Goal: Check status: Check status

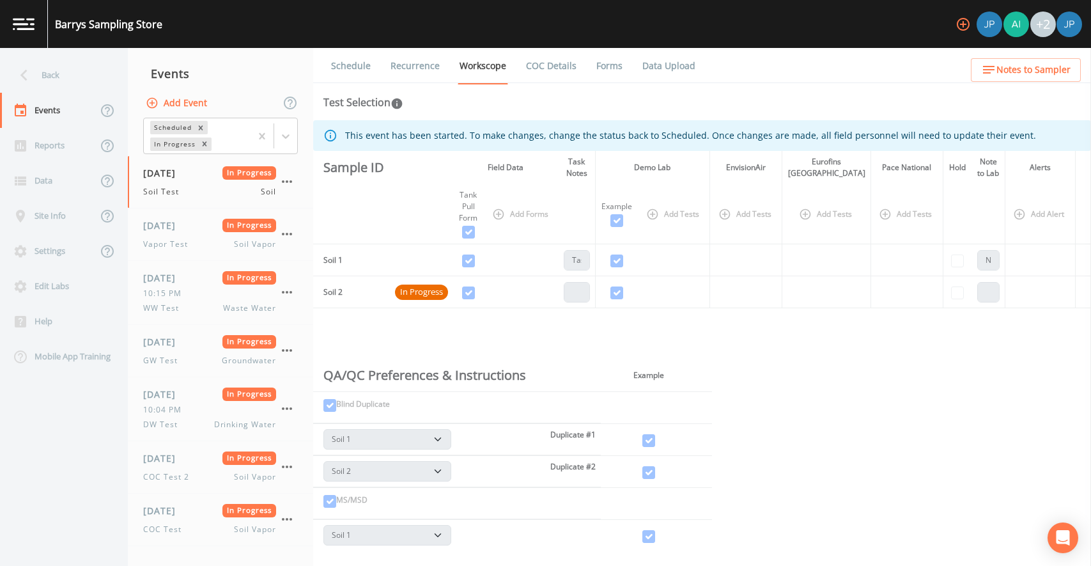
select select "81f74fd7-e6e8-40d9-9112-20912b776671"
select select "bd59903d-d878-48f2-a48b-25dbed2cbb1f"
select select "81f74fd7-e6e8-40d9-9112-20912b776671"
click at [871, 339] on div "This event has been started. To make changes, change the status back to Schedul…" at bounding box center [702, 333] width 778 height 426
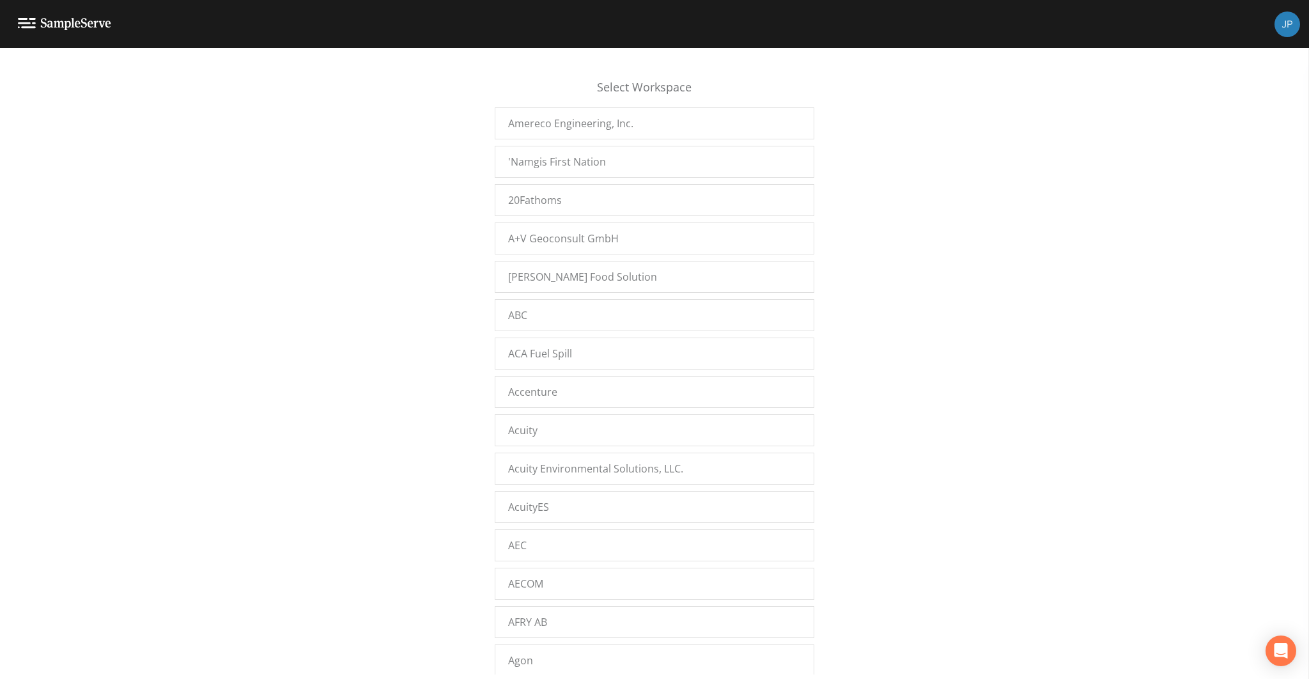
click at [321, 290] on div "Select Workspace Amereco Engineering, Inc. 'Namgis First Nation 20Fathoms A+V G…" at bounding box center [654, 366] width 1309 height 615
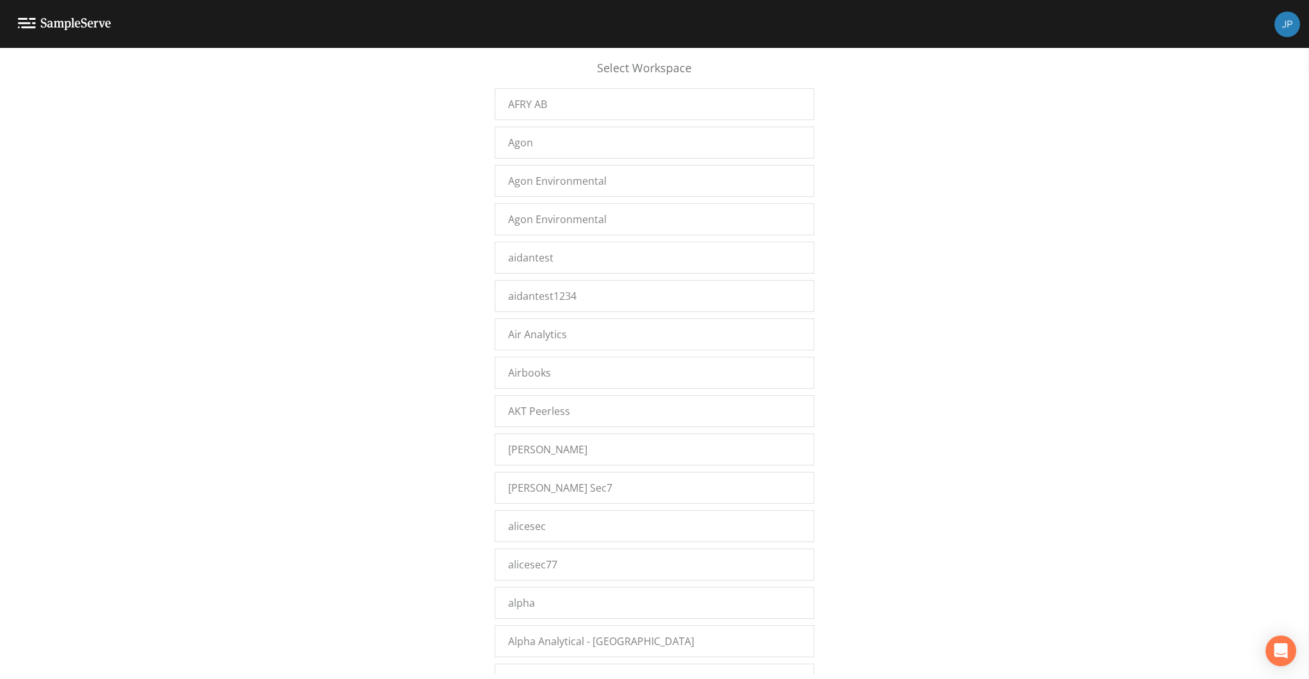
scroll to position [9282, 0]
click at [563, 478] on span "Inframark OKC" at bounding box center [543, 485] width 70 height 15
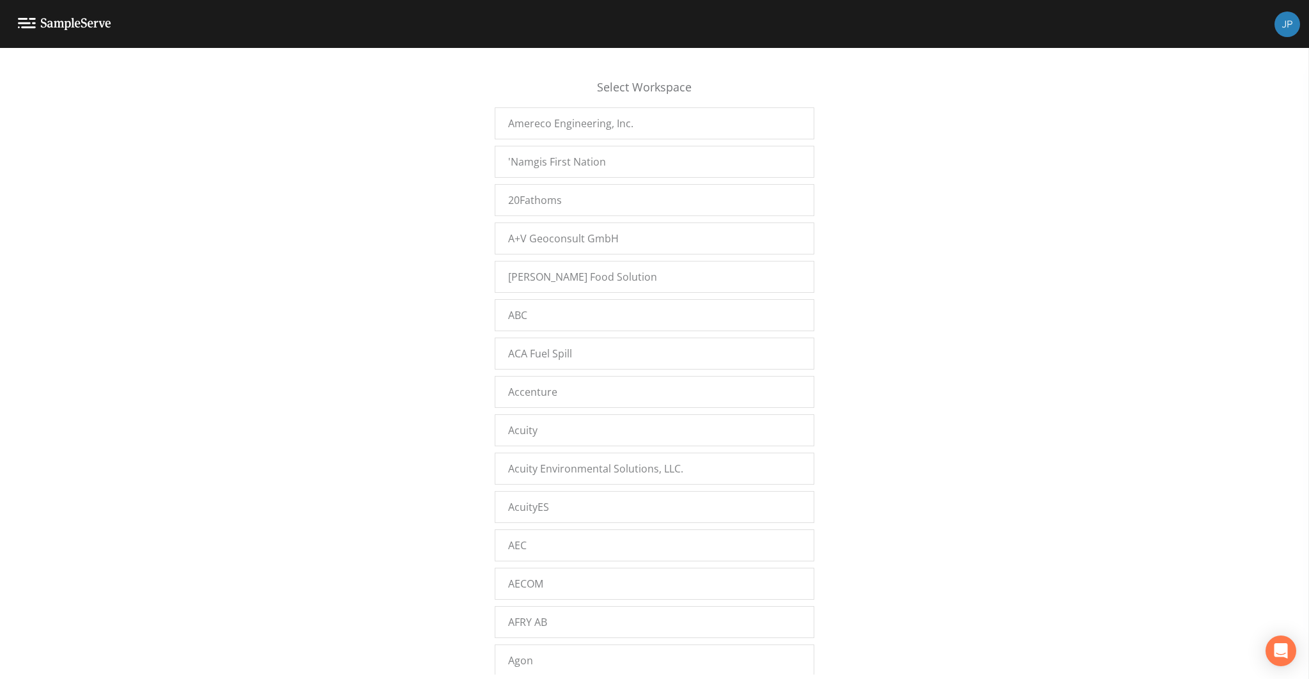
click at [399, 350] on div "Select Workspace Amereco Engineering, Inc. 'Namgis First Nation 20Fathoms A+V G…" at bounding box center [654, 366] width 1309 height 615
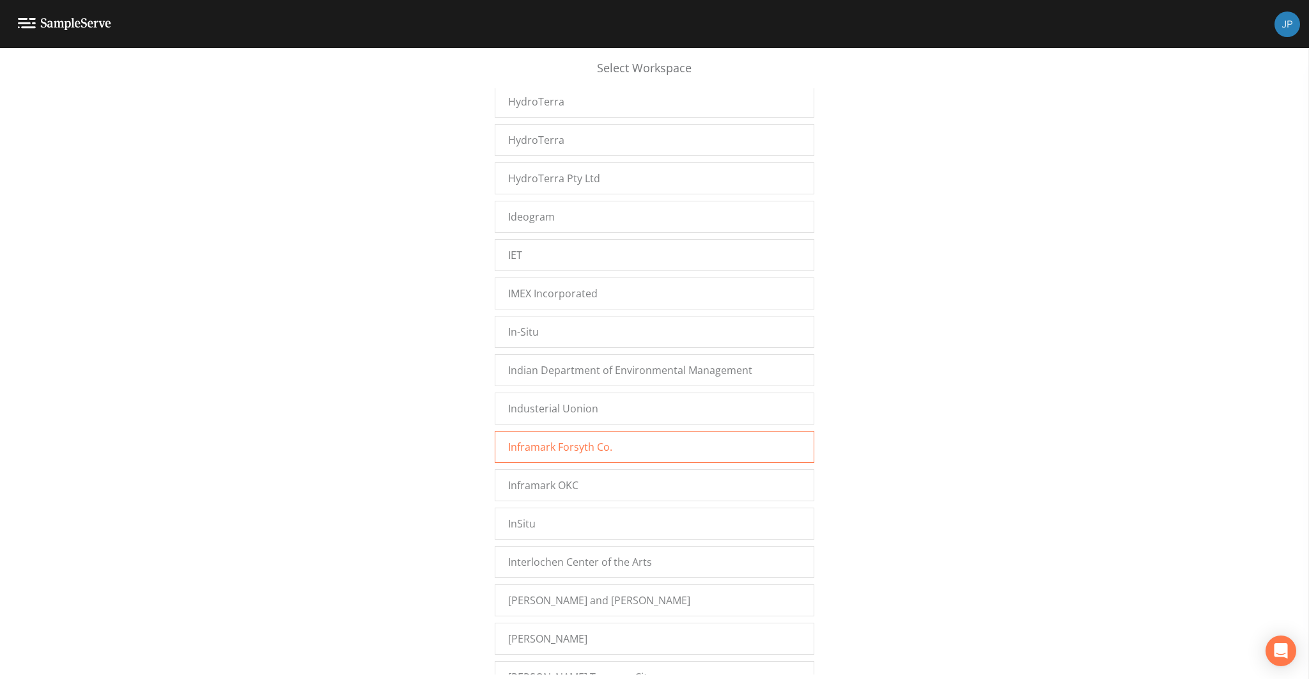
click at [566, 431] on div "Inframark Forsyth Co." at bounding box center [655, 447] width 320 height 32
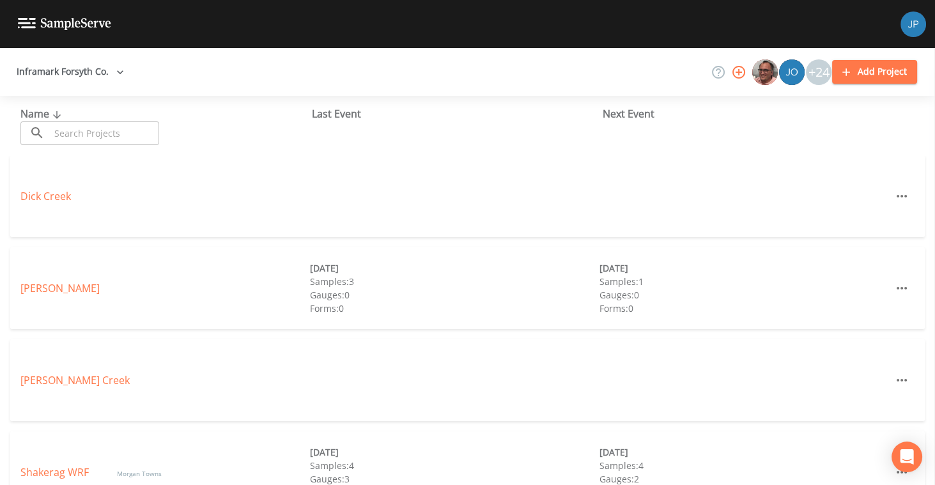
scroll to position [9, 0]
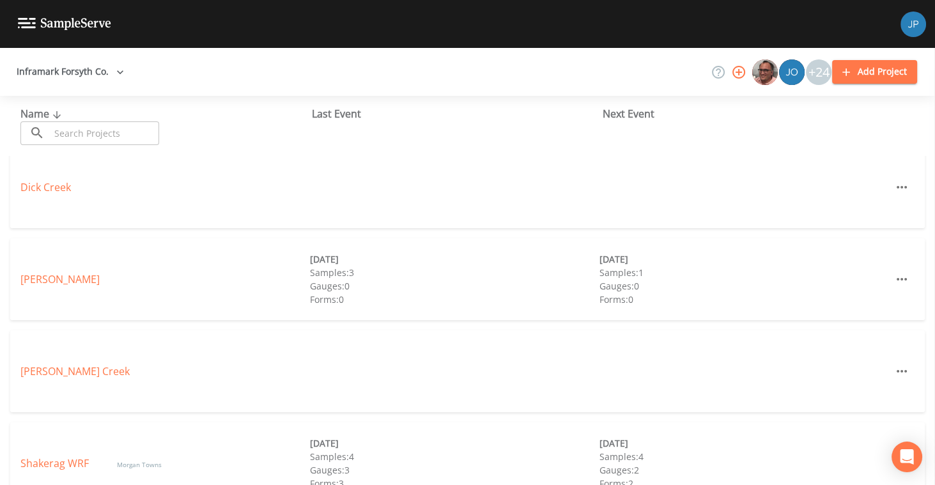
click at [43, 287] on div "[PERSON_NAME] [DATE] Samples: 3 Gauges: 0 Forms: 0 [DATE] Samples: 1 Gauges: 0 …" at bounding box center [467, 279] width 915 height 82
click at [40, 279] on link "[PERSON_NAME]" at bounding box center [59, 279] width 79 height 14
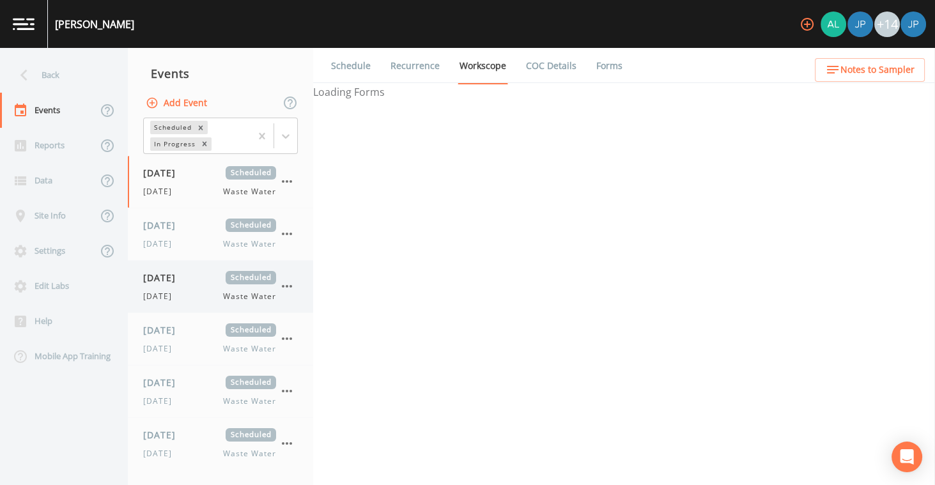
select select "092b3f94-5697-4c94-9891-da161916fdbb"
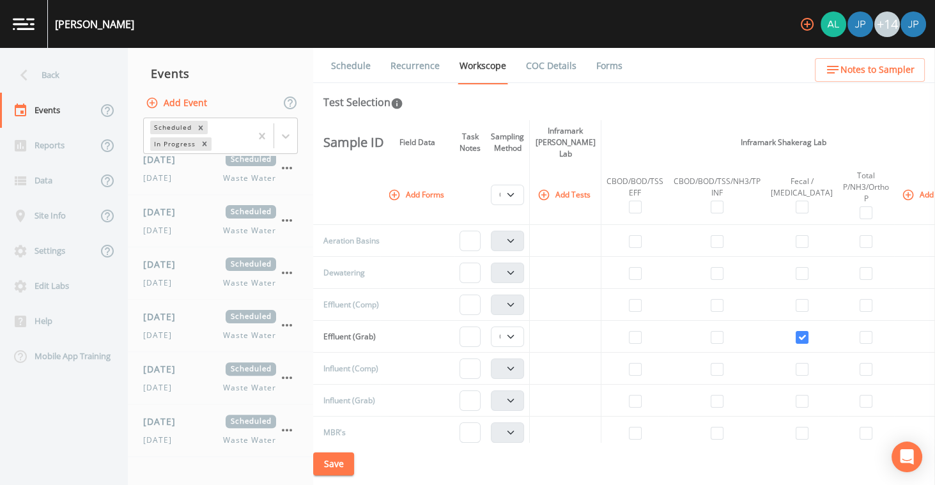
scroll to position [786, 0]
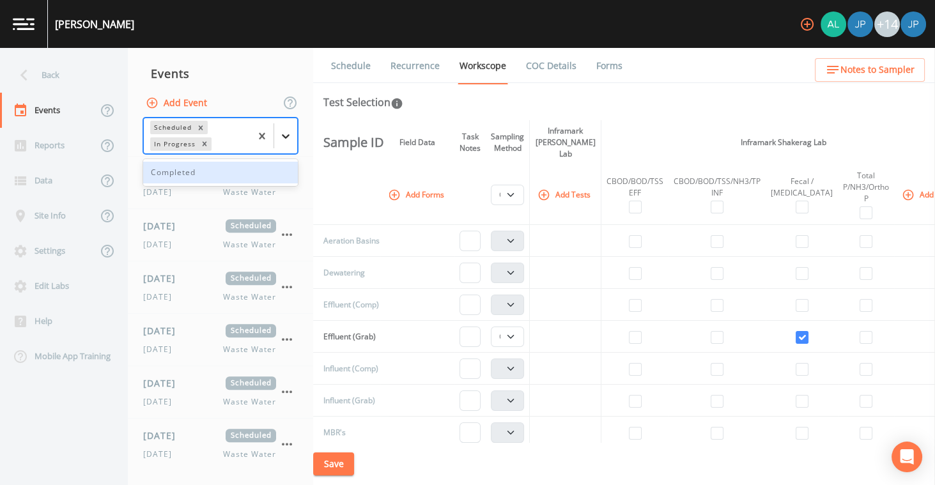
click at [292, 139] on icon at bounding box center [285, 136] width 13 height 13
click at [242, 174] on div "Completed" at bounding box center [220, 173] width 155 height 22
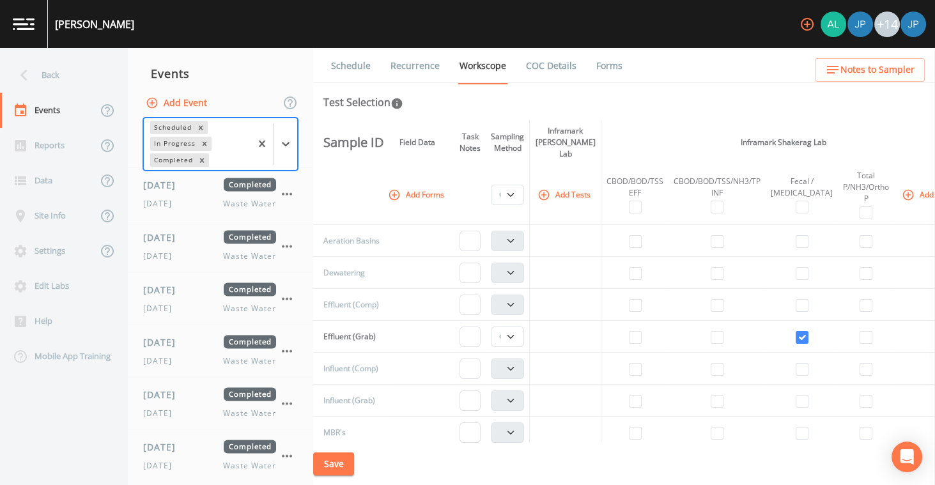
scroll to position [3655, 0]
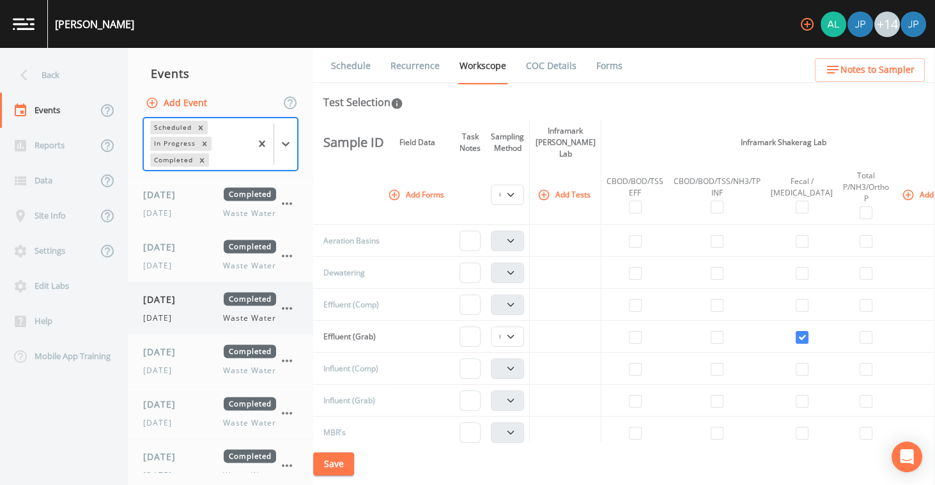
click at [199, 306] on div "[DATE] Completed [DATE] Waste Water" at bounding box center [220, 309] width 185 height 52
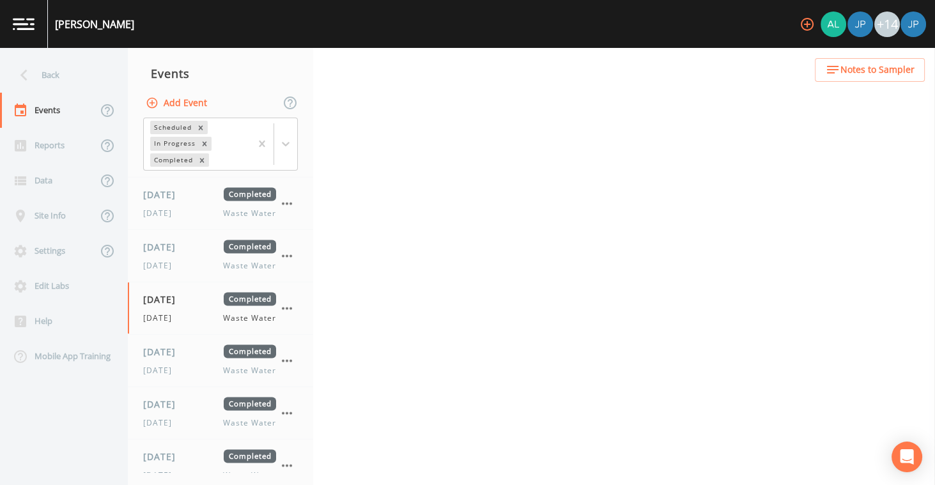
select select "b6a3c313-748b-4795-a028-792ad310bd60"
select select "092b3f94-5697-4c94-9891-da161916fdbb"
select select "b6a3c313-748b-4795-a028-792ad310bd60"
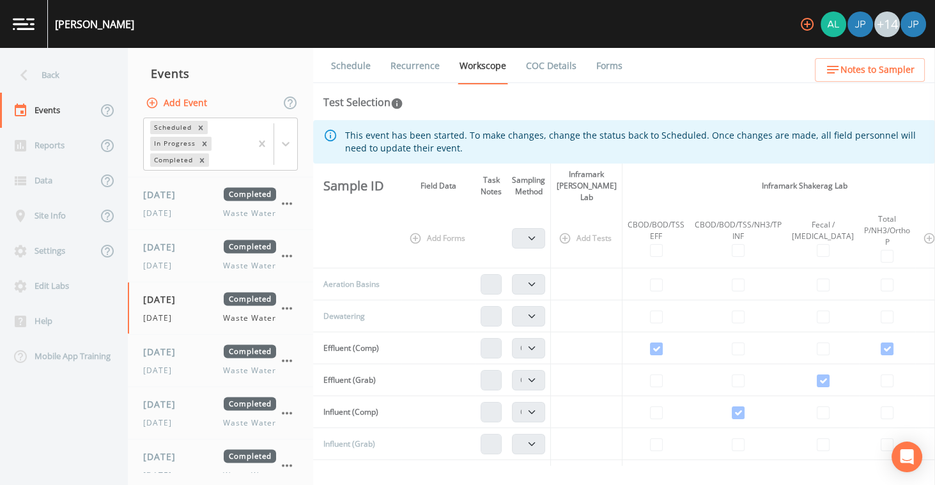
click at [602, 72] on link "Forms" at bounding box center [610, 66] width 30 height 36
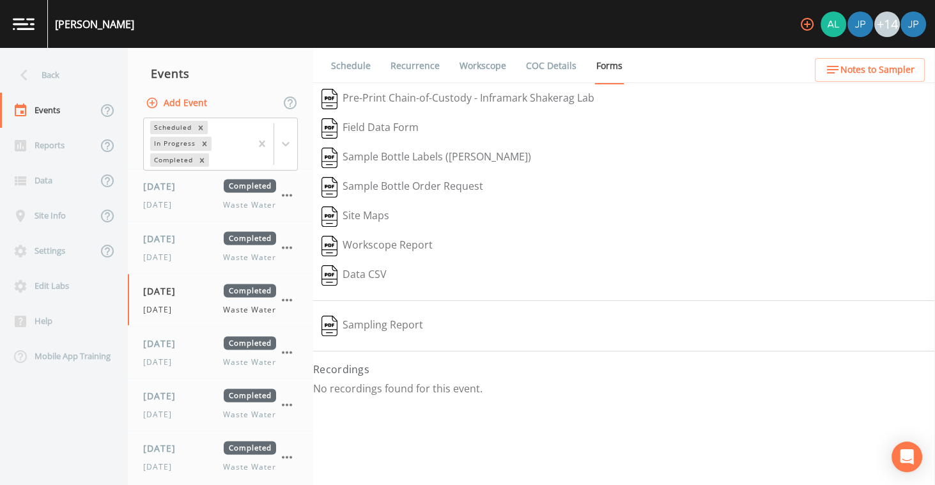
scroll to position [3646, 0]
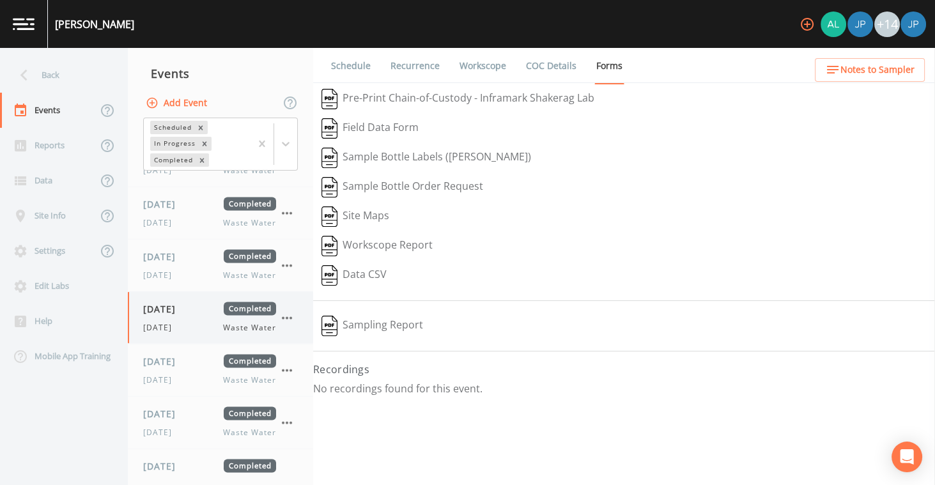
click at [208, 322] on div "[DATE] Waste Water" at bounding box center [209, 328] width 133 height 12
select select "b6a3c313-748b-4795-a028-792ad310bd60"
select select "092b3f94-5697-4c94-9891-da161916fdbb"
select select "b6a3c313-748b-4795-a028-792ad310bd60"
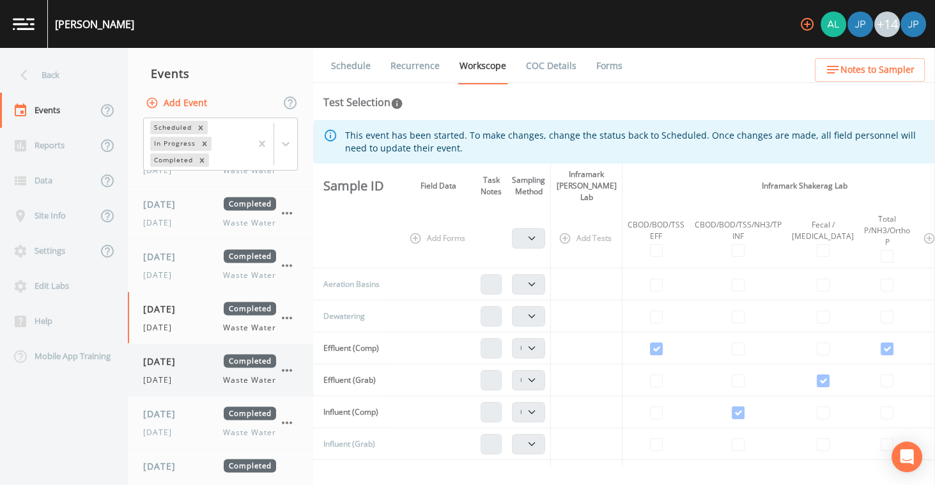
click at [208, 355] on div "[DATE] Completed" at bounding box center [209, 361] width 133 height 13
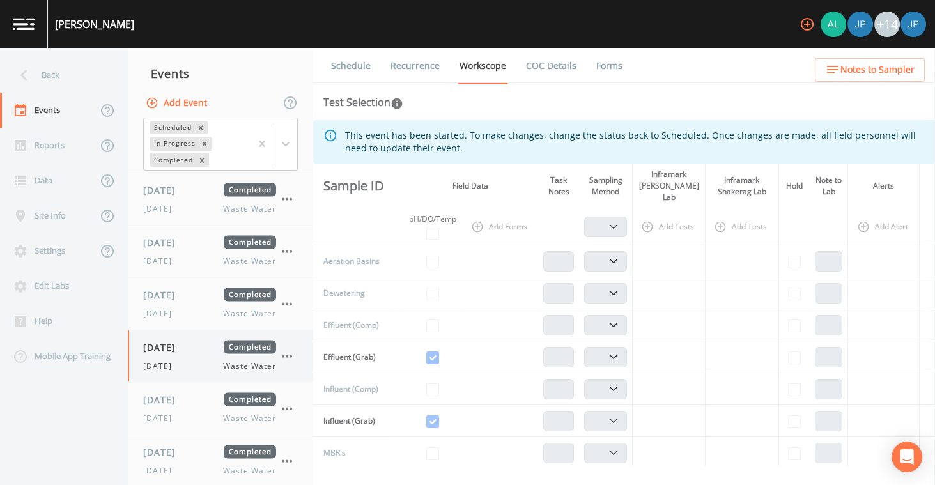
scroll to position [3665, 0]
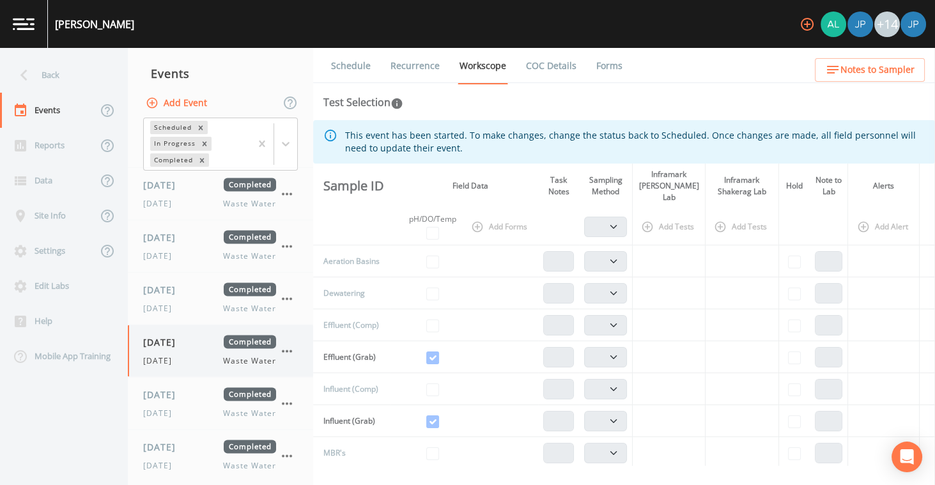
click at [208, 325] on div "[DATE] Completed [DATE] Waste Water" at bounding box center [220, 351] width 185 height 52
click at [201, 273] on div "[DATE] Completed [DATE] Waste Water" at bounding box center [220, 299] width 185 height 52
select select "b6a3c313-748b-4795-a028-792ad310bd60"
select select "092b3f94-5697-4c94-9891-da161916fdbb"
select select "b6a3c313-748b-4795-a028-792ad310bd60"
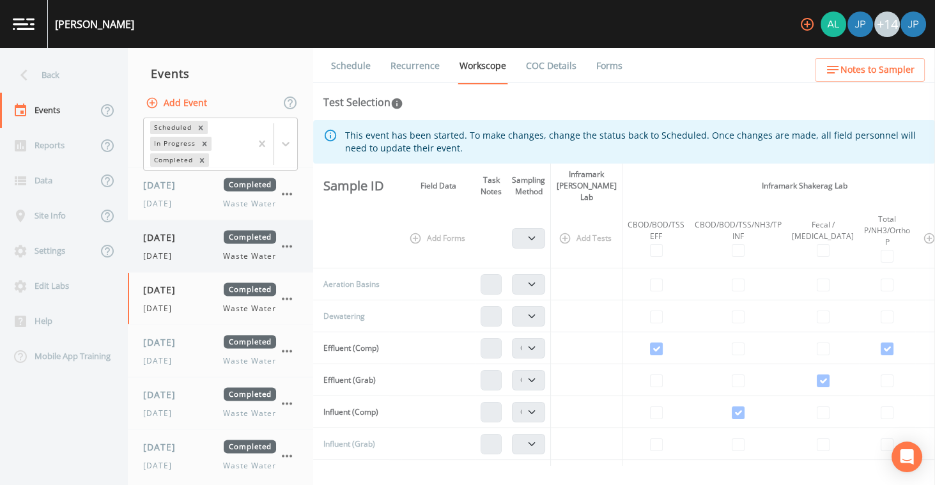
click at [202, 244] on div "[DATE] Completed [DATE] Waste Water" at bounding box center [220, 247] width 185 height 52
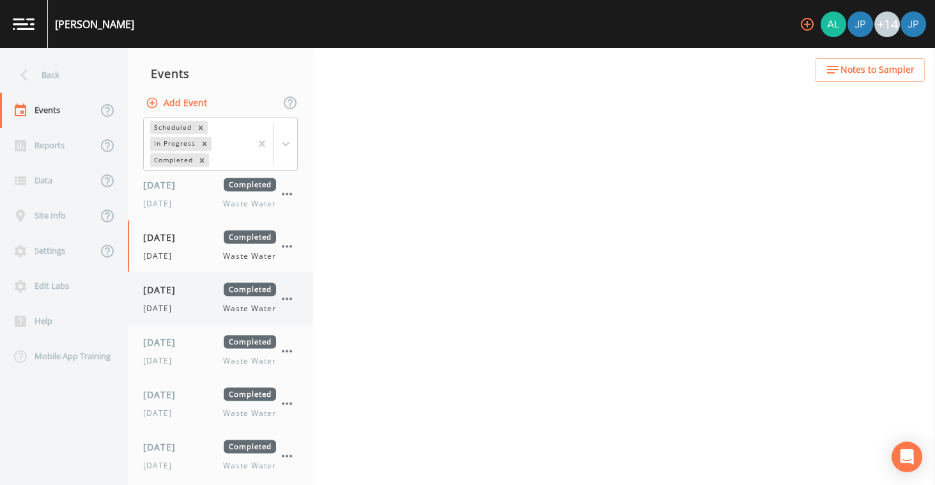
select select "b6a3c313-748b-4795-a028-792ad310bd60"
select select "092b3f94-5697-4c94-9891-da161916fdbb"
select select "b6a3c313-748b-4795-a028-792ad310bd60"
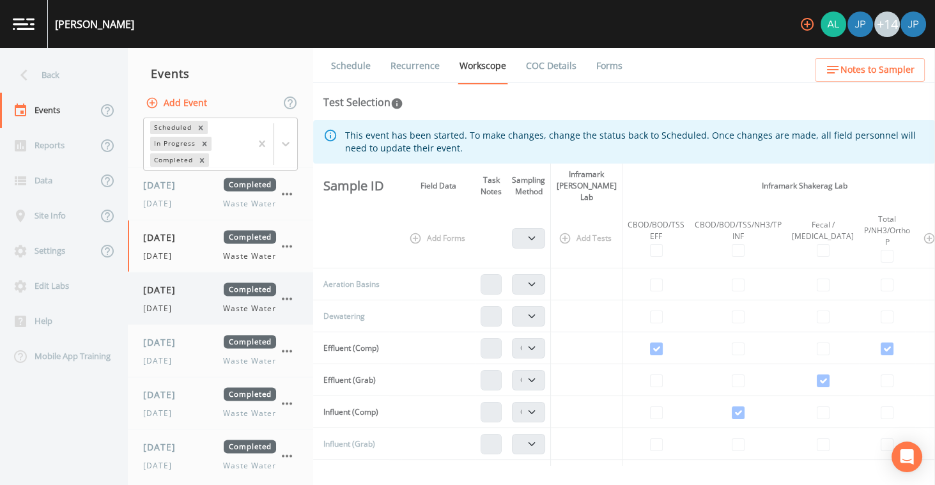
scroll to position [3669, 0]
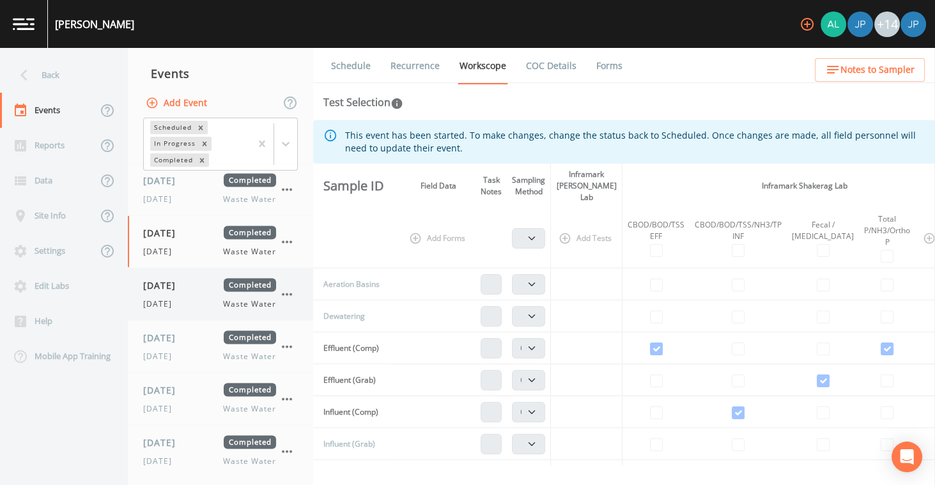
click at [203, 299] on div "[DATE] Waste Water" at bounding box center [209, 305] width 133 height 12
select select "b6a3c313-748b-4795-a028-792ad310bd60"
select select "092b3f94-5697-4c94-9891-da161916fdbb"
select select "b6a3c313-748b-4795-a028-792ad310bd60"
click at [185, 331] on span "[DATE]" at bounding box center [164, 337] width 42 height 13
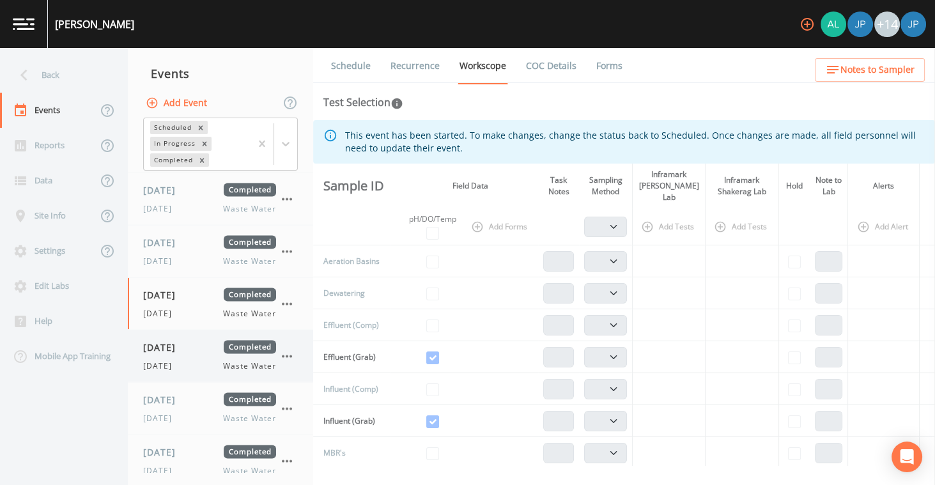
click at [208, 341] on div "[DATE] Completed [DATE] Waste Water" at bounding box center [209, 356] width 133 height 31
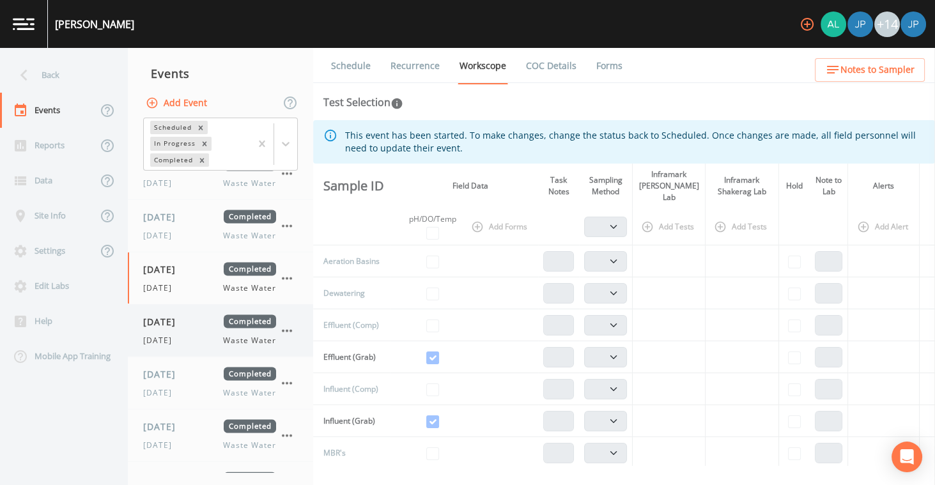
click at [208, 332] on div "[DATE] Completed [DATE] Waste Water" at bounding box center [220, 331] width 185 height 52
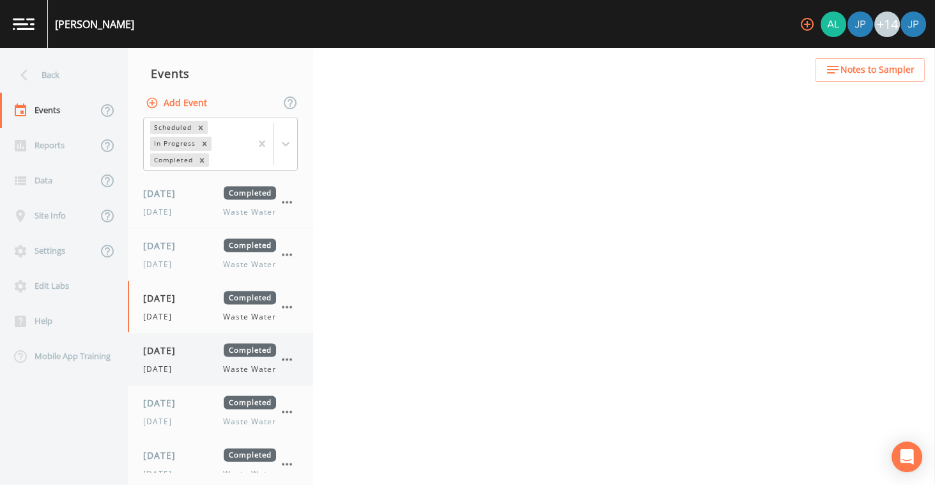
select select "b6a3c313-748b-4795-a028-792ad310bd60"
select select "092b3f94-5697-4c94-9891-da161916fdbb"
select select "b6a3c313-748b-4795-a028-792ad310bd60"
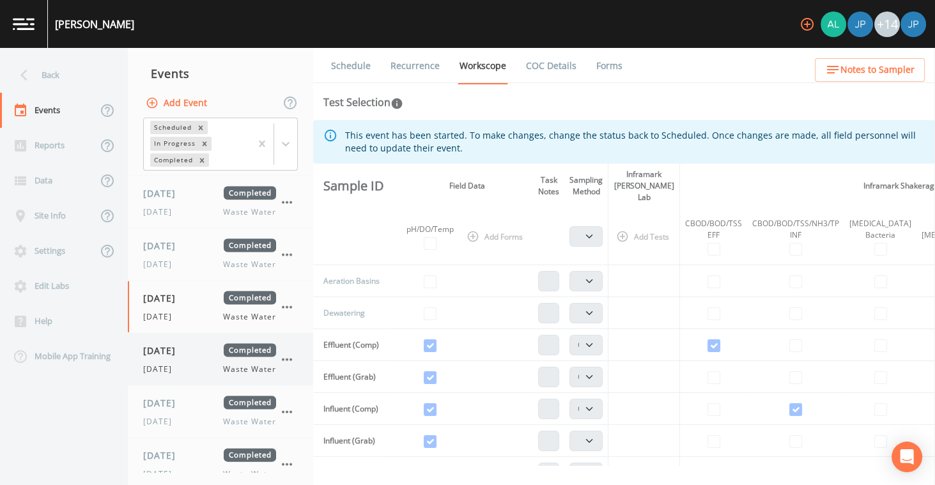
click at [210, 364] on div "[DATE] Waste Water" at bounding box center [209, 370] width 133 height 12
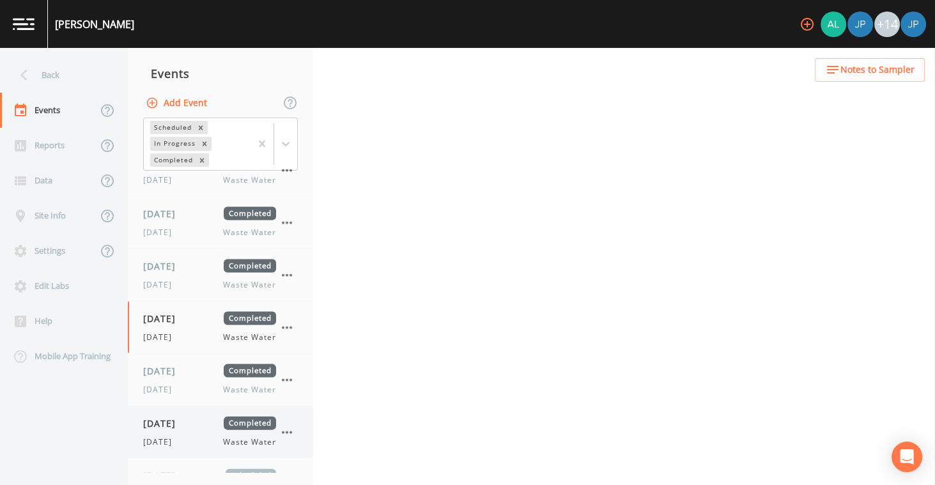
scroll to position [3896, 0]
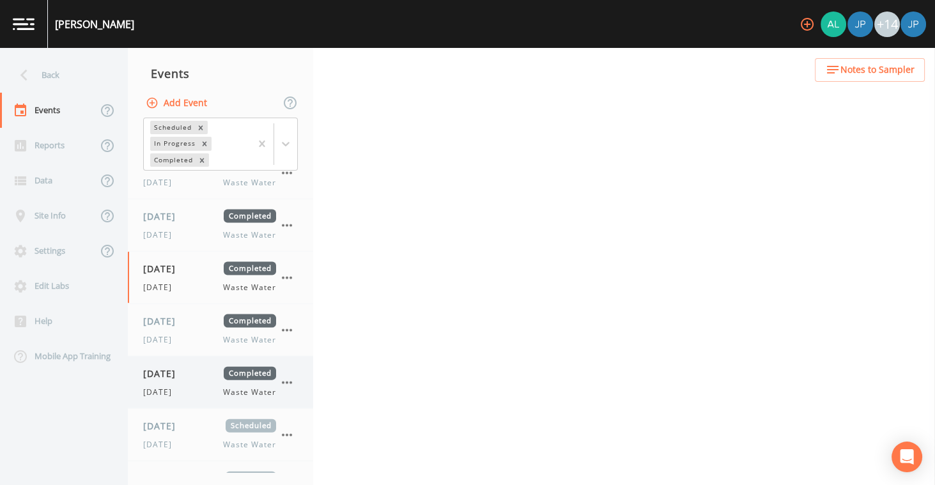
click at [209, 367] on div "[DATE] Completed" at bounding box center [209, 373] width 133 height 13
click at [204, 334] on div "[DATE] Waste Water" at bounding box center [209, 340] width 133 height 12
select select "b6a3c313-748b-4795-a028-792ad310bd60"
select select "092b3f94-5697-4c94-9891-da161916fdbb"
select select "b6a3c313-748b-4795-a028-792ad310bd60"
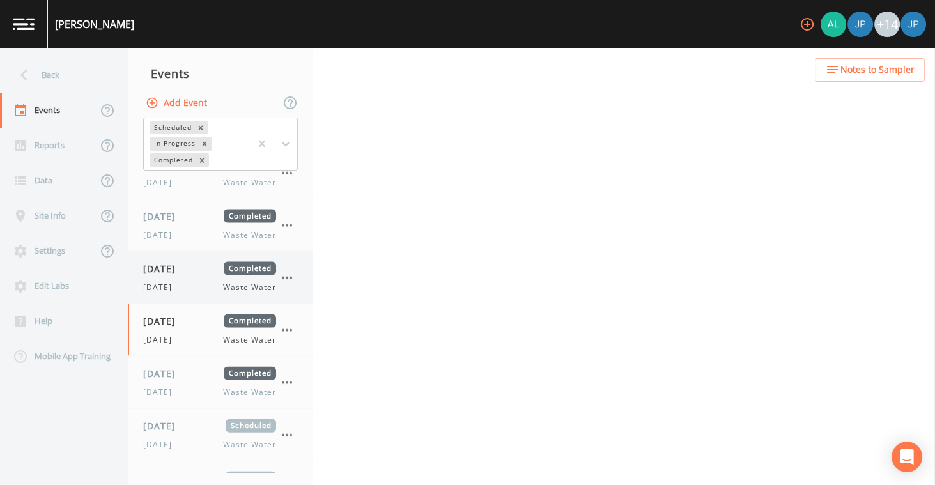
scroll to position [3891, 0]
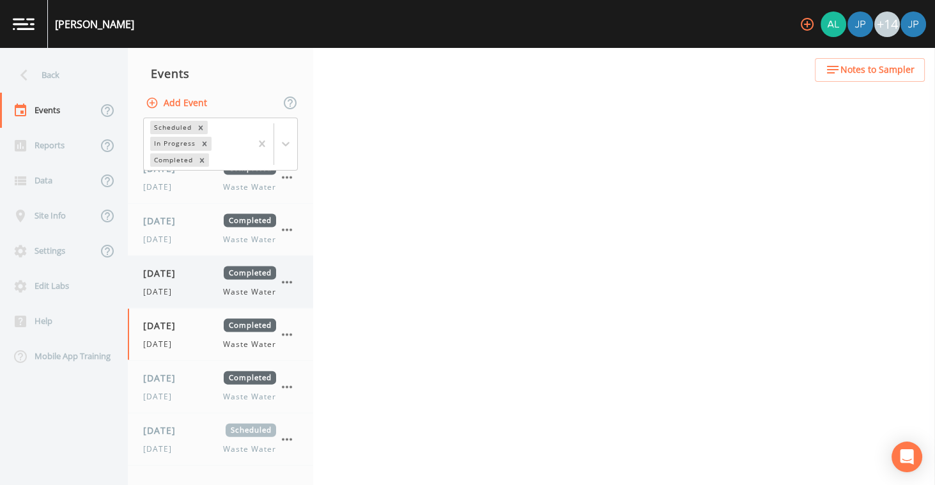
click at [201, 267] on div "[DATE] Completed [DATE] Waste Water" at bounding box center [209, 282] width 133 height 31
select select "b6a3c313-748b-4795-a028-792ad310bd60"
select select "092b3f94-5697-4c94-9891-da161916fdbb"
select select "b6a3c313-748b-4795-a028-792ad310bd60"
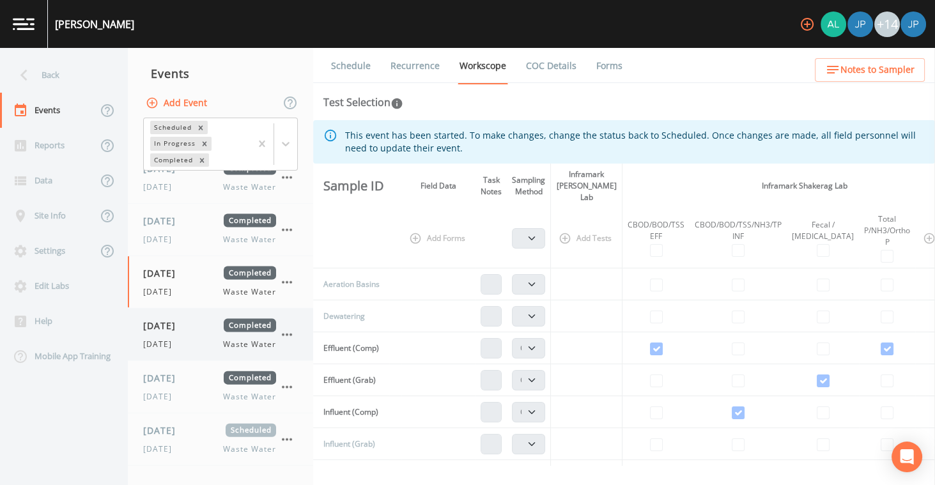
click at [201, 309] on div "[DATE] Completed [DATE] Waste Water" at bounding box center [220, 335] width 185 height 52
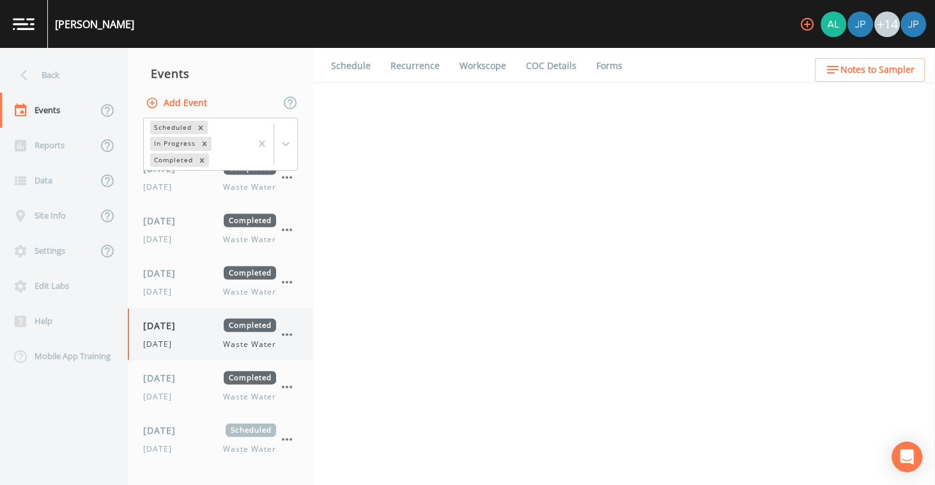
select select "b6a3c313-748b-4795-a028-792ad310bd60"
select select "092b3f94-5697-4c94-9891-da161916fdbb"
select select "b6a3c313-748b-4795-a028-792ad310bd60"
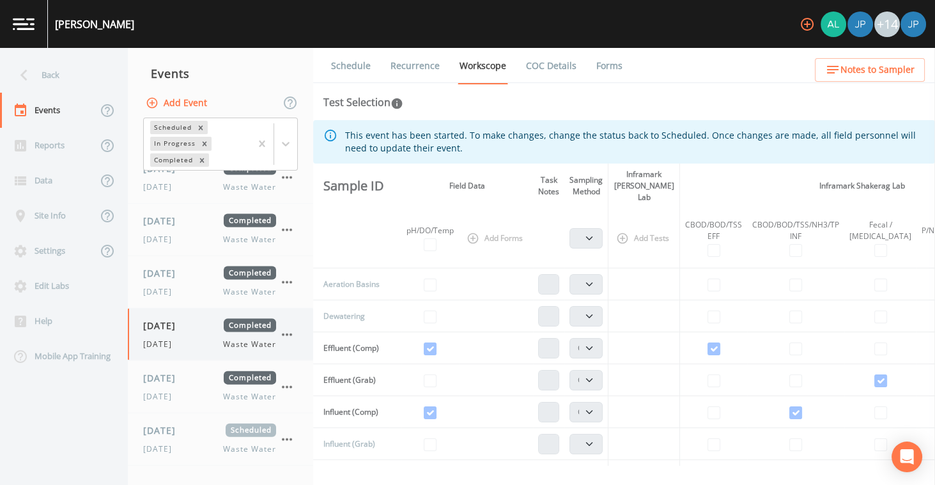
click at [198, 338] on div "[DATE] Completed [DATE] Waste Water" at bounding box center [220, 335] width 185 height 52
select select "b6a3c313-748b-4795-a028-792ad310bd60"
select select "092b3f94-5697-4c94-9891-da161916fdbb"
select select "b6a3c313-748b-4795-a028-792ad310bd60"
click at [185, 371] on span "[DATE]" at bounding box center [164, 377] width 42 height 13
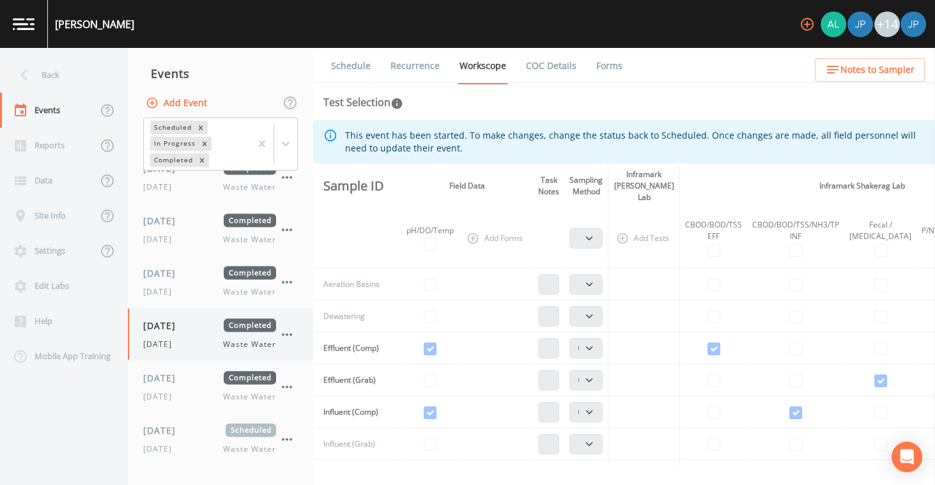
select select "b6a3c313-748b-4795-a028-792ad310bd60"
select select "092b3f94-5697-4c94-9891-da161916fdbb"
select select "b6a3c313-748b-4795-a028-792ad310bd60"
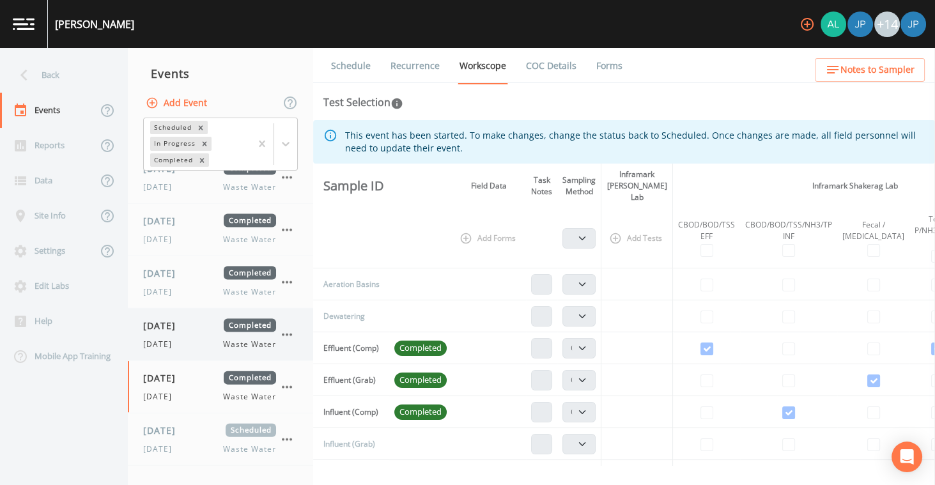
click at [180, 339] on span "[DATE]" at bounding box center [161, 345] width 36 height 12
select select "b6a3c313-748b-4795-a028-792ad310bd60"
select select "092b3f94-5697-4c94-9891-da161916fdbb"
select select "b6a3c313-748b-4795-a028-792ad310bd60"
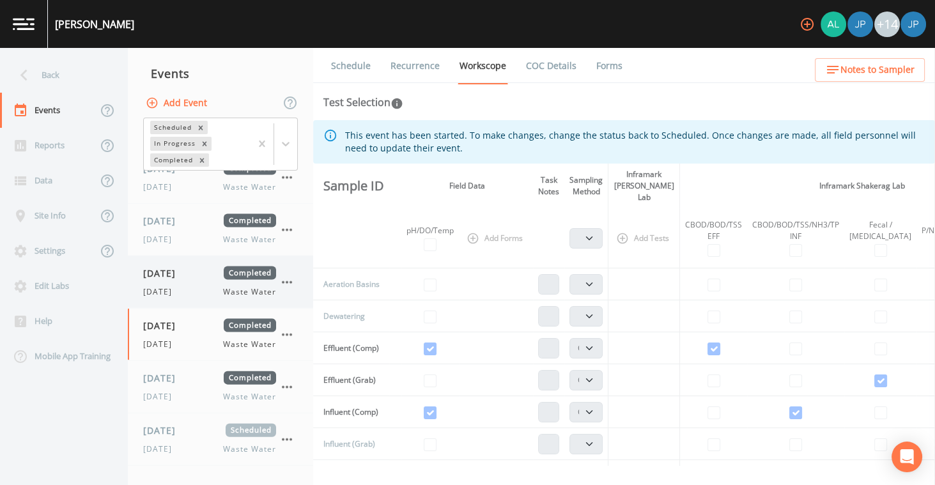
click at [198, 286] on div "[DATE] Waste Water" at bounding box center [209, 292] width 133 height 12
select select "b6a3c313-748b-4795-a028-792ad310bd60"
select select "092b3f94-5697-4c94-9891-da161916fdbb"
select select "b6a3c313-748b-4795-a028-792ad310bd60"
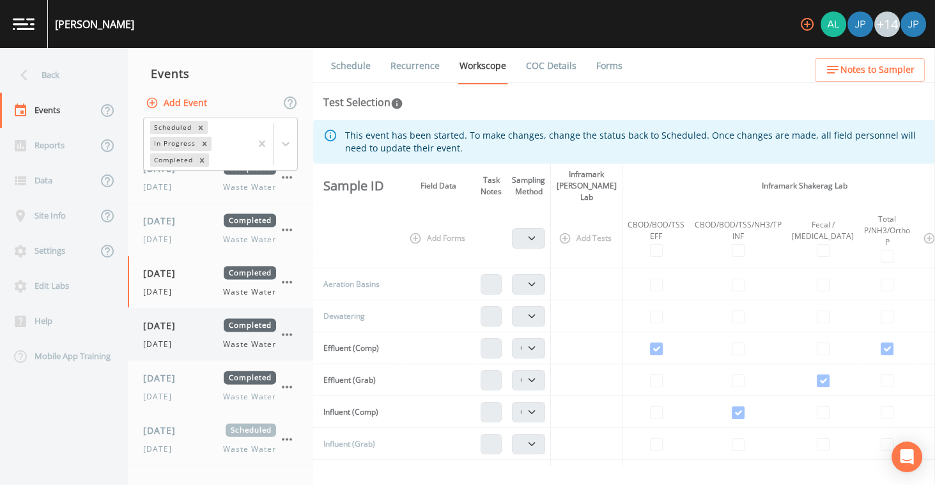
click at [185, 319] on span "[DATE]" at bounding box center [164, 325] width 42 height 13
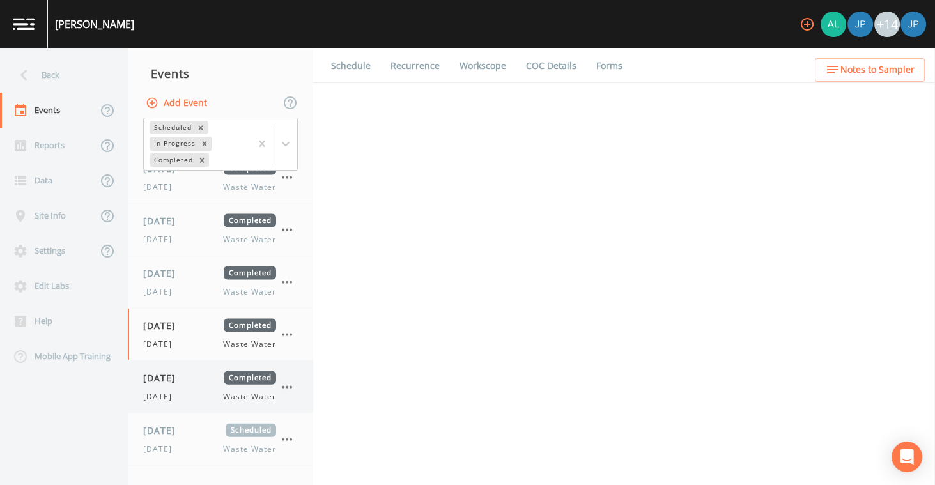
select select "b6a3c313-748b-4795-a028-792ad310bd60"
select select "092b3f94-5697-4c94-9891-da161916fdbb"
select select "b6a3c313-748b-4795-a028-792ad310bd60"
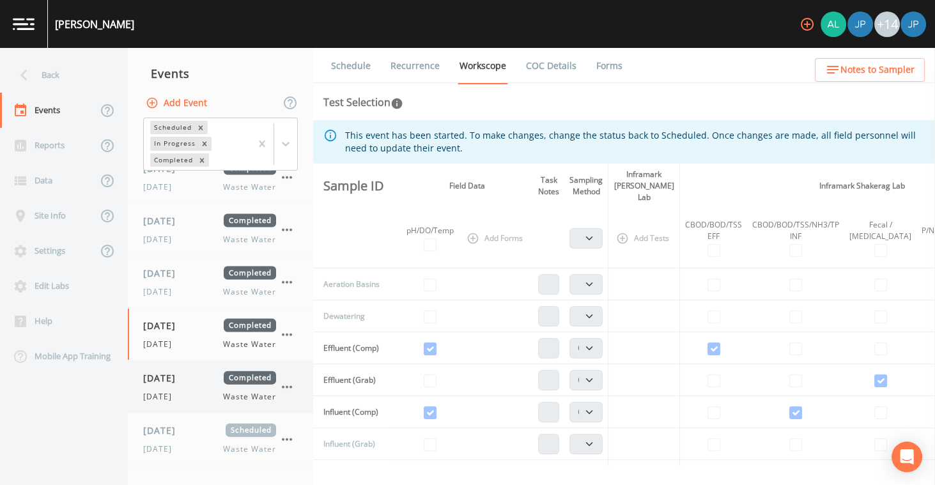
click at [185, 371] on span "[DATE]" at bounding box center [164, 377] width 42 height 13
select select "b6a3c313-748b-4795-a028-792ad310bd60"
select select "092b3f94-5697-4c94-9891-da161916fdbb"
select select "b6a3c313-748b-4795-a028-792ad310bd60"
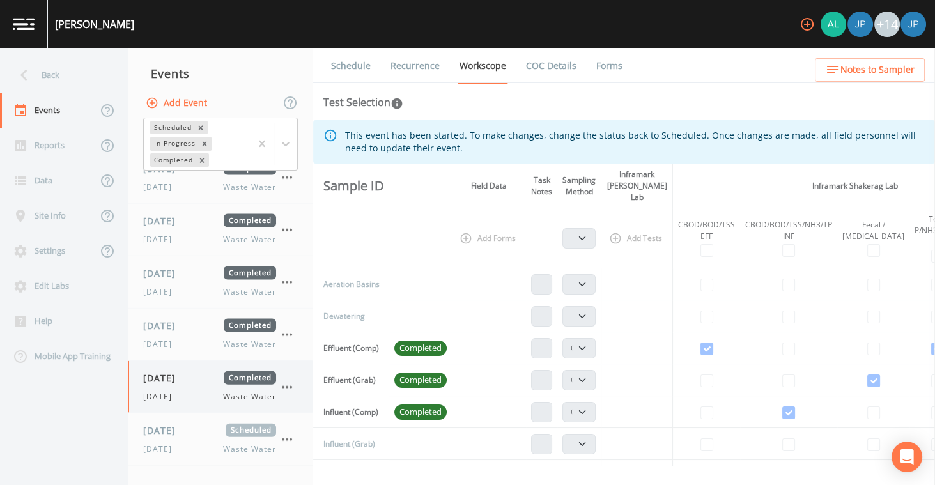
click at [203, 388] on div "[DATE] Completed [DATE] Waste Water" at bounding box center [220, 387] width 185 height 52
select select "b6a3c313-748b-4795-a028-792ad310bd60"
select select "092b3f94-5697-4c94-9891-da161916fdbb"
select select "b6a3c313-748b-4795-a028-792ad310bd60"
click at [207, 424] on div "[DATE] Scheduled" at bounding box center [209, 430] width 133 height 13
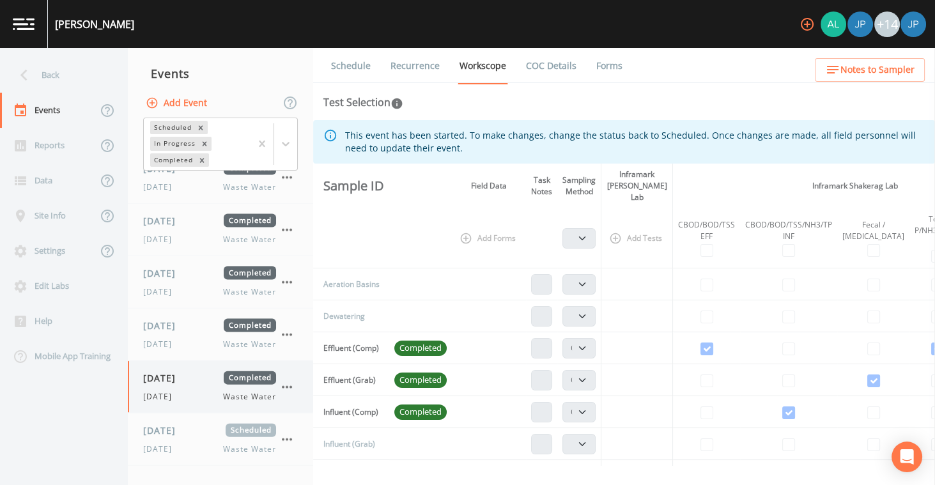
select select "092b3f94-5697-4c94-9891-da161916fdbb"
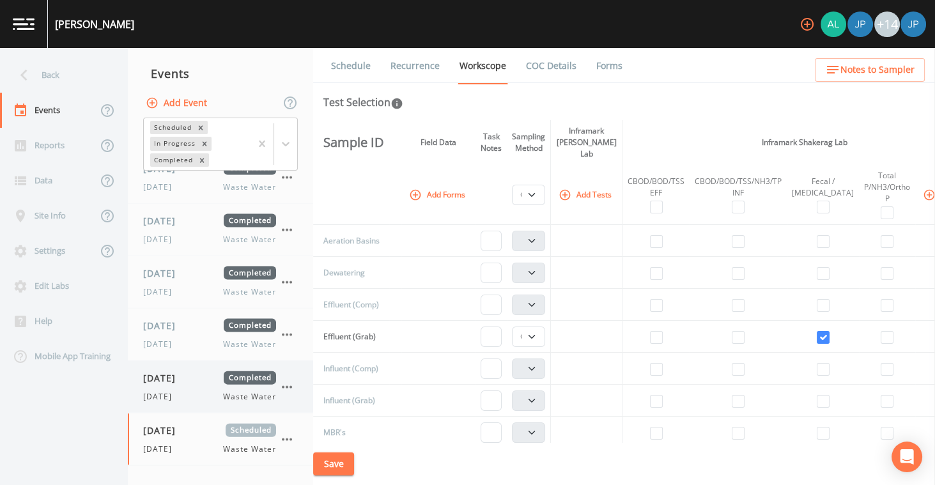
click at [205, 391] on div "[DATE] Waste Water" at bounding box center [209, 397] width 133 height 12
select select "b6a3c313-748b-4795-a028-792ad310bd60"
select select "092b3f94-5697-4c94-9891-da161916fdbb"
select select "b6a3c313-748b-4795-a028-792ad310bd60"
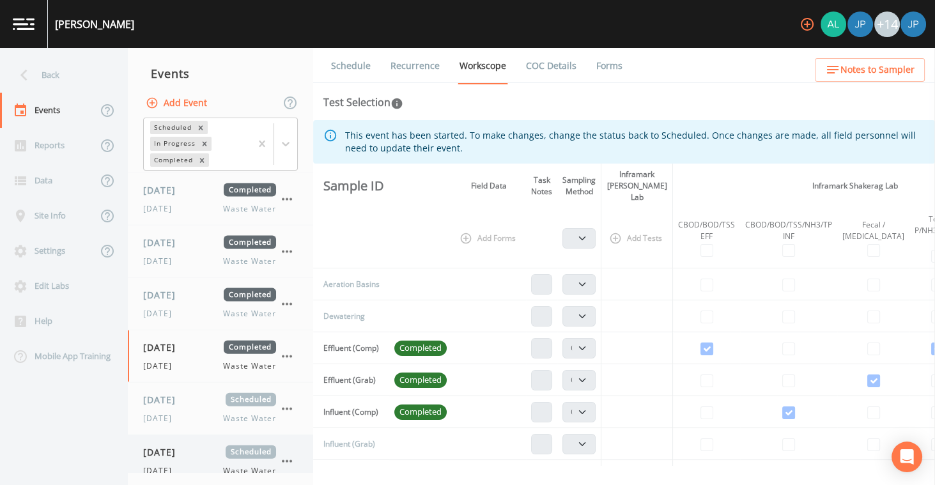
scroll to position [3882, 0]
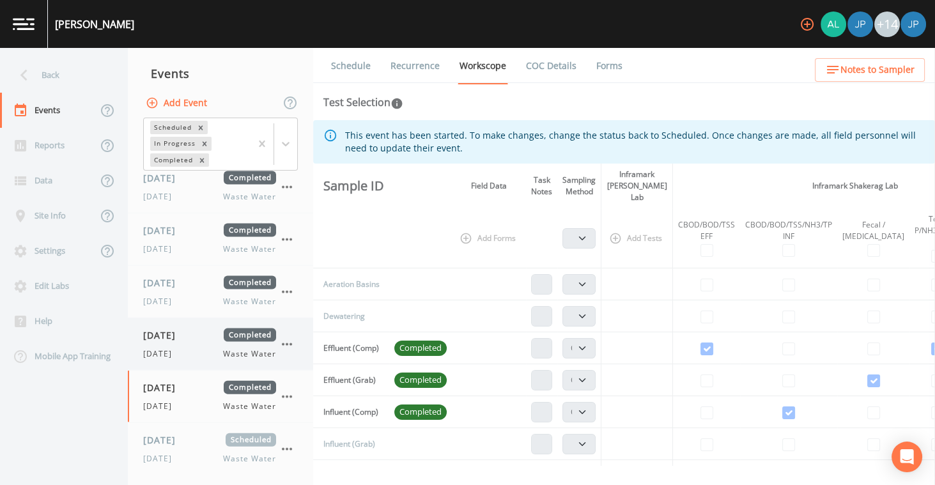
click at [206, 348] on div "[DATE] Waste Water" at bounding box center [209, 354] width 133 height 12
select select "b6a3c313-748b-4795-a028-792ad310bd60"
select select "092b3f94-5697-4c94-9891-da161916fdbb"
select select "b6a3c313-748b-4795-a028-792ad310bd60"
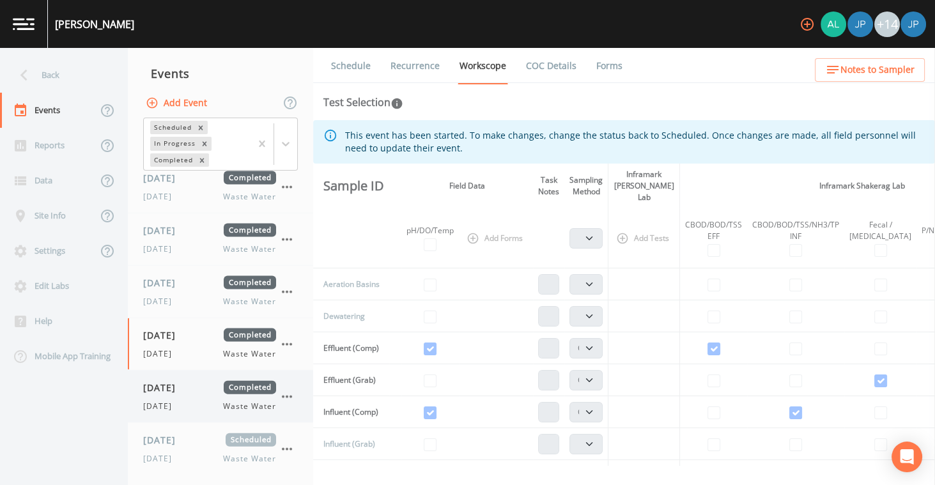
click at [207, 381] on div "[DATE] Completed [DATE] Waste Water" at bounding box center [209, 396] width 133 height 31
select select "b6a3c313-748b-4795-a028-792ad310bd60"
select select "092b3f94-5697-4c94-9891-da161916fdbb"
select select "b6a3c313-748b-4795-a028-792ad310bd60"
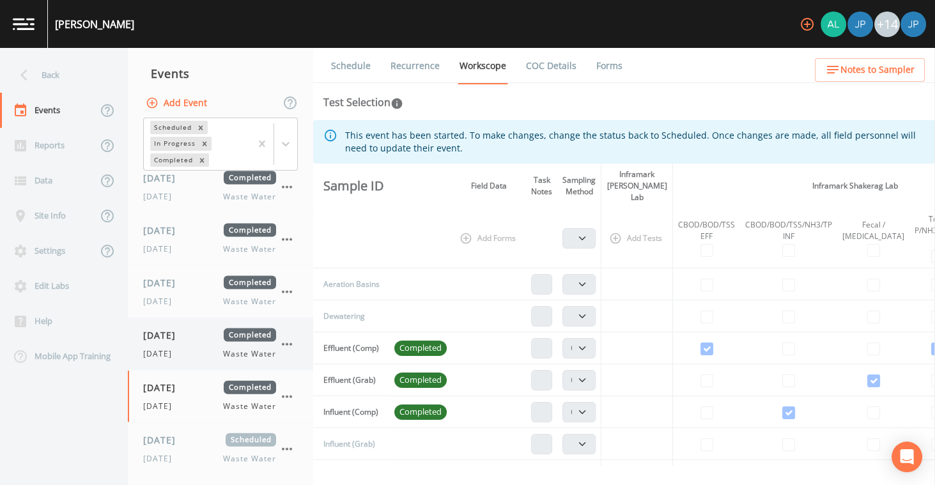
scroll to position [3872, 0]
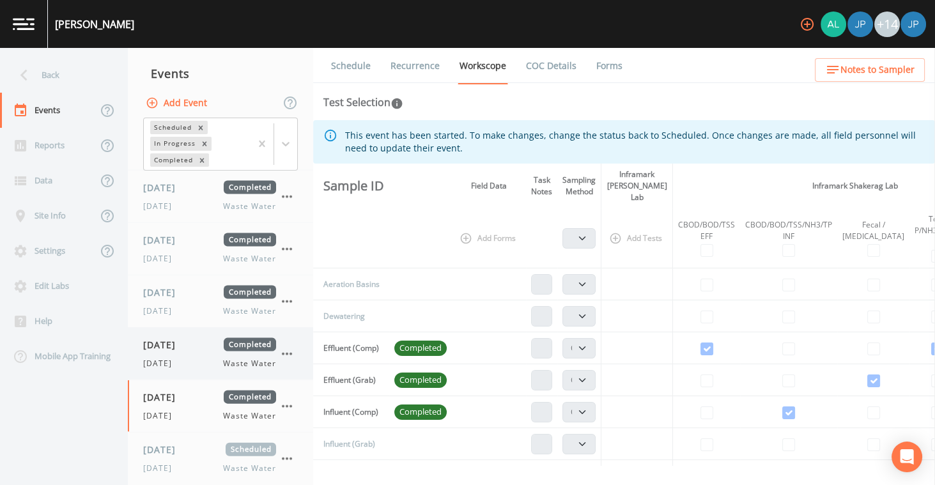
click at [210, 358] on div "[DATE] Waste Water" at bounding box center [209, 364] width 133 height 12
select select "b6a3c313-748b-4795-a028-792ad310bd60"
select select "092b3f94-5697-4c94-9891-da161916fdbb"
select select "b6a3c313-748b-4795-a028-792ad310bd60"
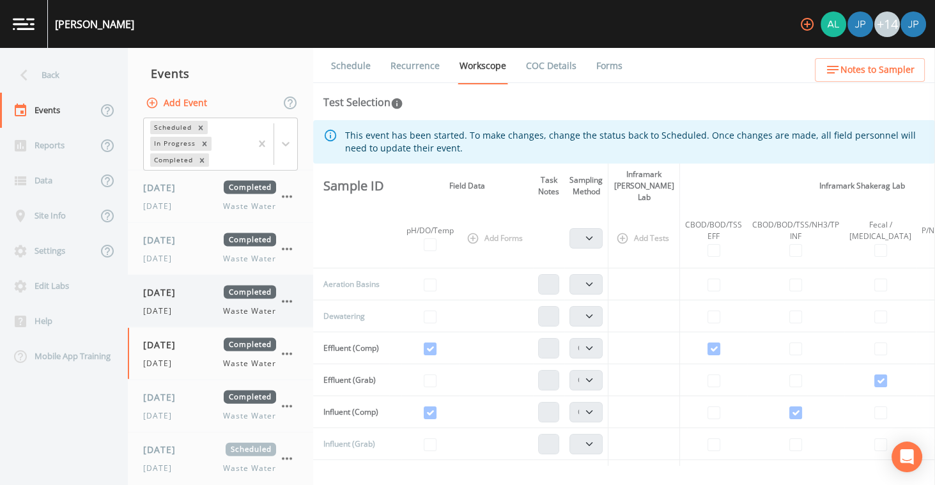
click at [207, 301] on div "[DATE] Completed [DATE] Waste Water" at bounding box center [220, 302] width 185 height 52
select select "b6a3c313-748b-4795-a028-792ad310bd60"
select select "092b3f94-5697-4c94-9891-da161916fdbb"
select select "b6a3c313-748b-4795-a028-792ad310bd60"
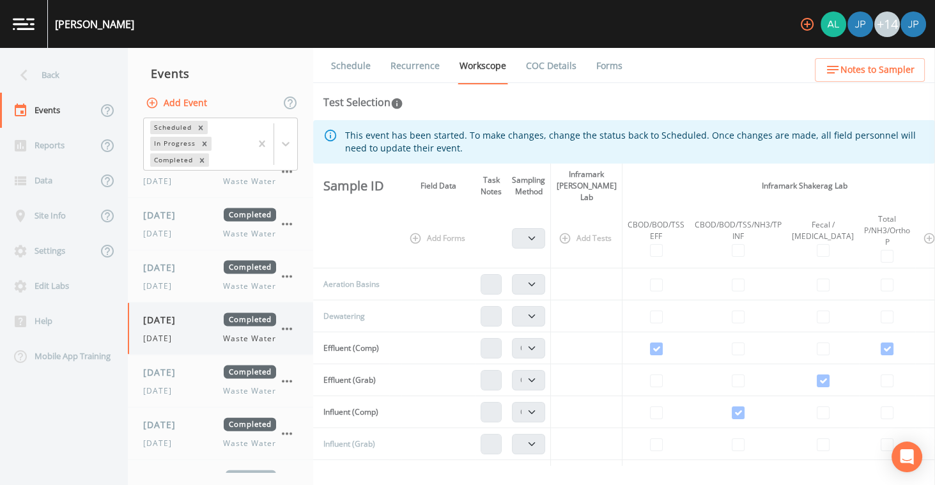
scroll to position [3839, 0]
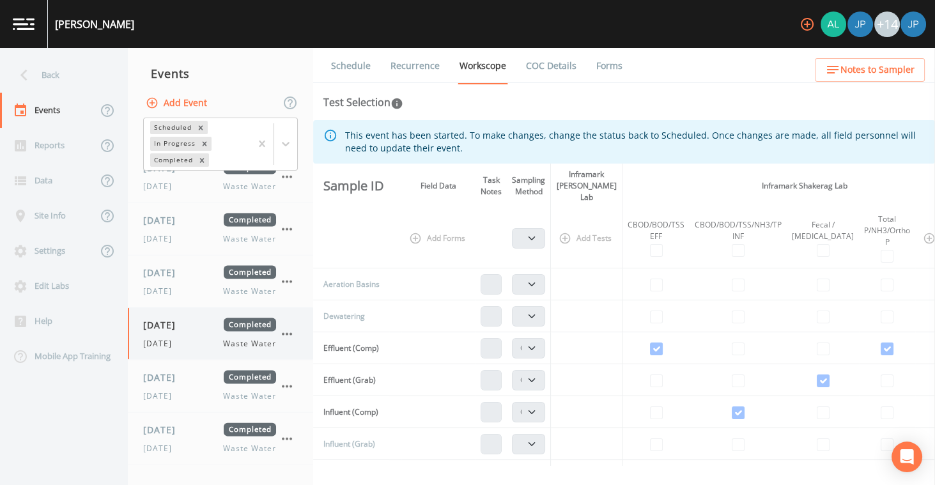
click at [215, 318] on div "[DATE] Completed [DATE] Waste Water" at bounding box center [209, 333] width 133 height 31
select select "b6a3c313-748b-4795-a028-792ad310bd60"
select select "092b3f94-5697-4c94-9891-da161916fdbb"
select select "b6a3c313-748b-4795-a028-792ad310bd60"
click at [213, 286] on div "[DATE] Waste Water" at bounding box center [209, 292] width 133 height 12
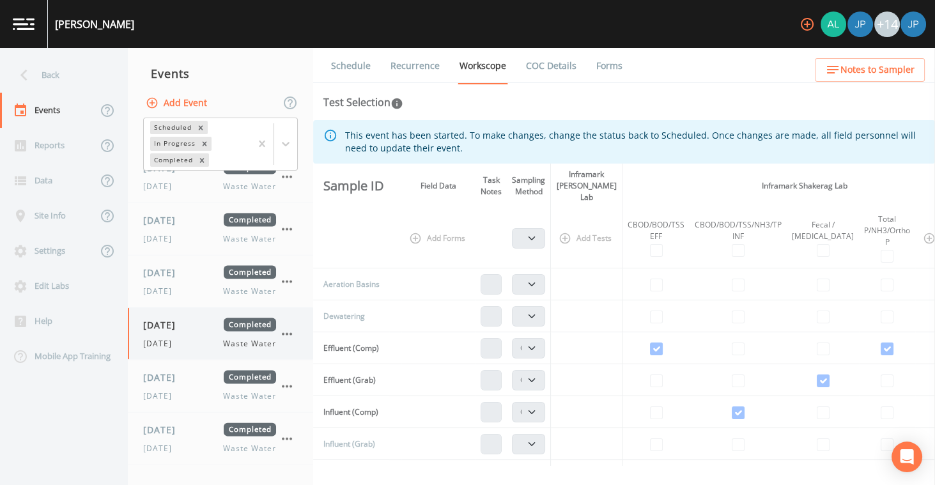
select select "b6a3c313-748b-4795-a028-792ad310bd60"
select select "092b3f94-5697-4c94-9891-da161916fdbb"
select select "b6a3c313-748b-4795-a028-792ad310bd60"
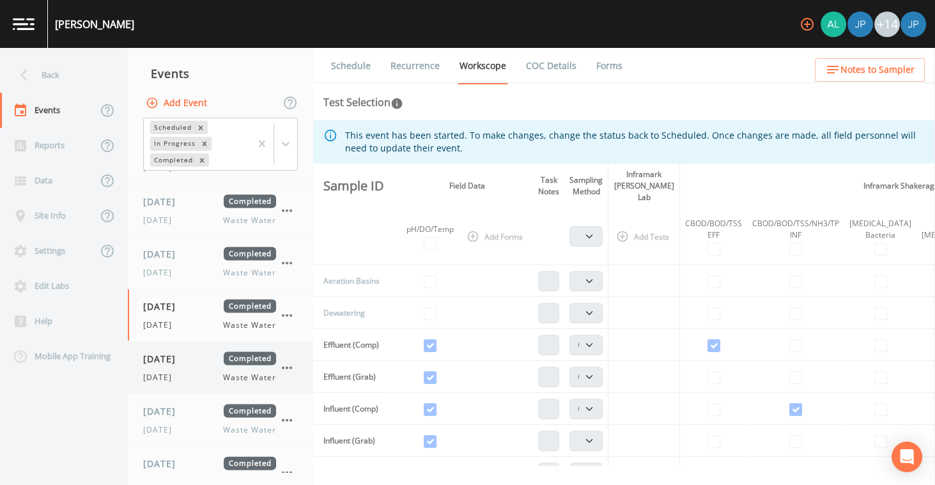
scroll to position [3770, 0]
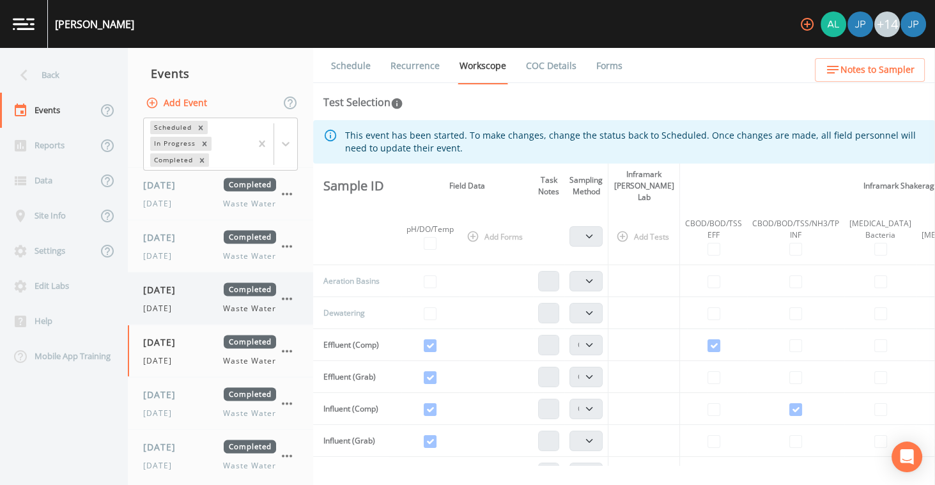
click at [208, 303] on div "[DATE] Waste Water" at bounding box center [209, 309] width 133 height 12
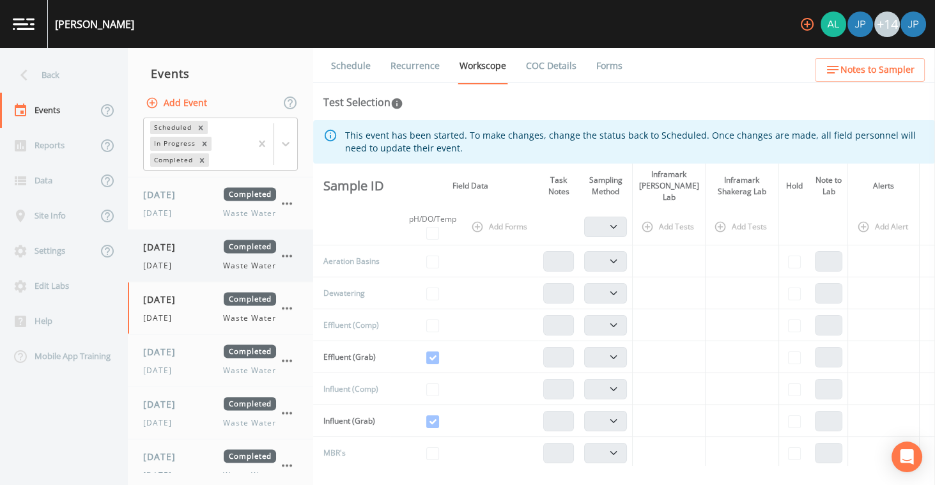
scroll to position [3755, 0]
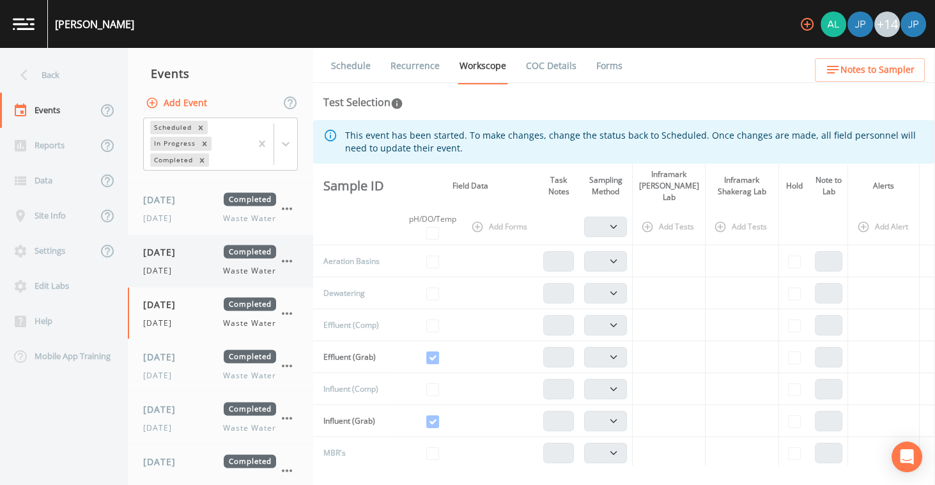
click at [205, 265] on div "[DATE] Waste Water" at bounding box center [209, 271] width 133 height 12
click at [205, 205] on div "[DATE] Completed [DATE] Waste Water" at bounding box center [220, 209] width 185 height 52
select select "b6a3c313-748b-4795-a028-792ad310bd60"
select select "092b3f94-5697-4c94-9891-da161916fdbb"
select select "b6a3c313-748b-4795-a028-792ad310bd60"
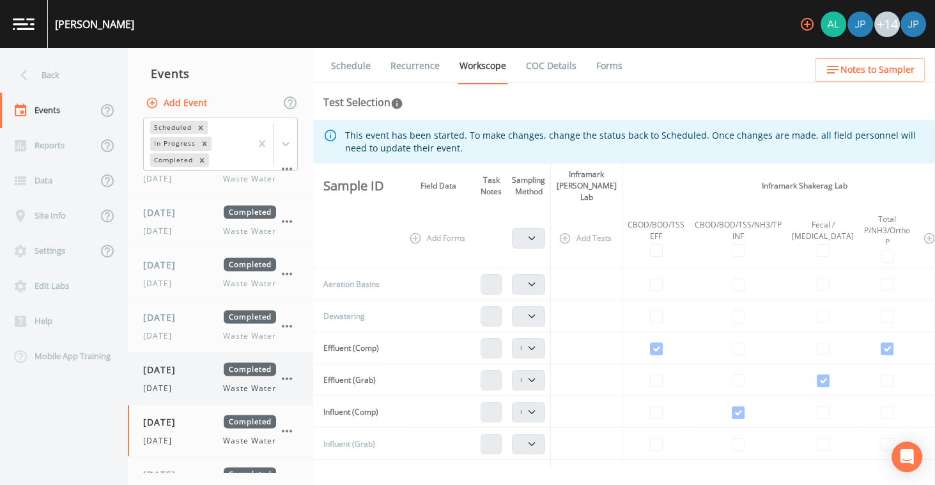
scroll to position [3518, 0]
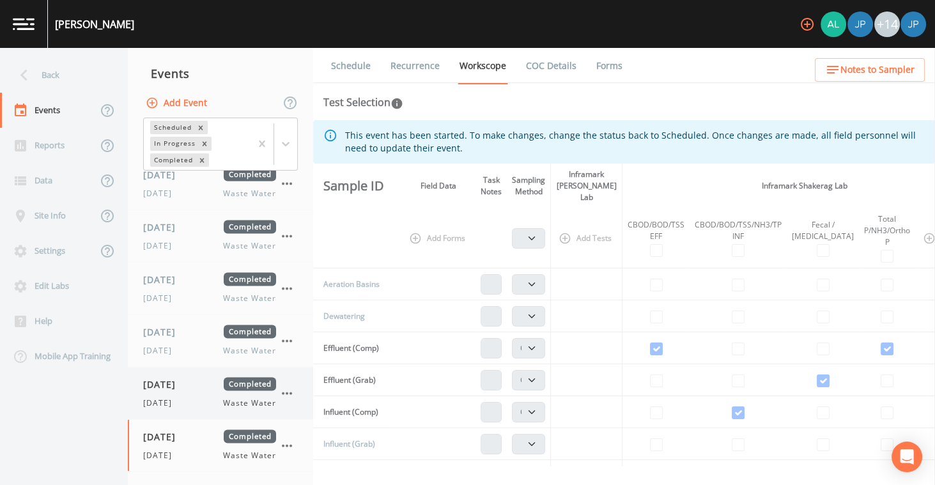
click at [208, 378] on div "[DATE] Completed [DATE] Waste Water" at bounding box center [209, 393] width 133 height 31
select select "b6a3c313-748b-4795-a028-792ad310bd60"
select select "092b3f94-5697-4c94-9891-da161916fdbb"
select select "b6a3c313-748b-4795-a028-792ad310bd60"
click at [210, 345] on div "[DATE] Waste Water" at bounding box center [209, 351] width 133 height 12
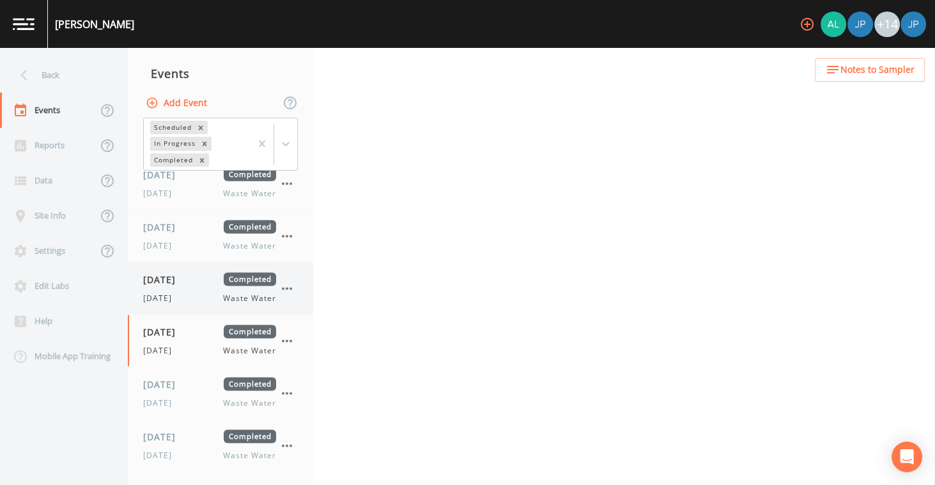
click at [203, 293] on div "[DATE] Waste Water" at bounding box center [209, 299] width 133 height 12
click at [203, 240] on div "[DATE] Waste Water" at bounding box center [209, 246] width 133 height 12
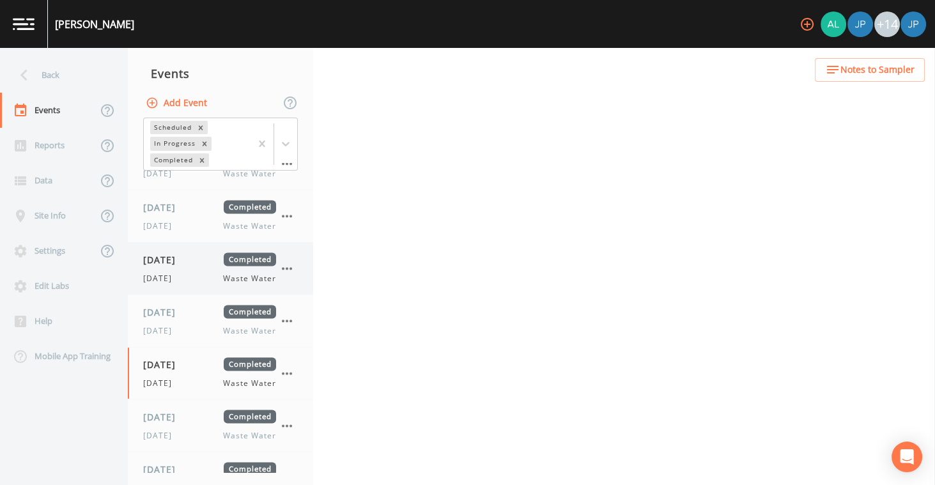
select select "b6a3c313-748b-4795-a028-792ad310bd60"
select select "092b3f94-5697-4c94-9891-da161916fdbb"
select select "b6a3c313-748b-4795-a028-792ad310bd60"
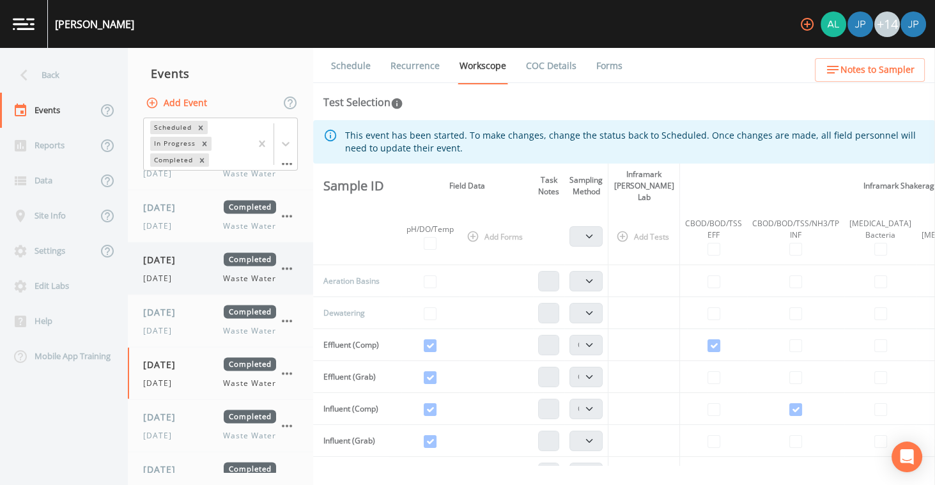
scroll to position [3376, 0]
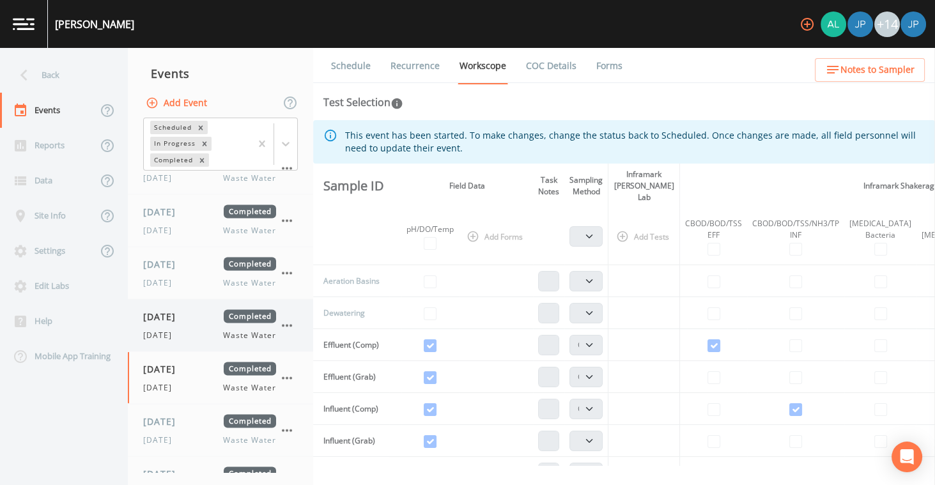
click at [204, 309] on div "[DATE] Completed [DATE] Waste Water" at bounding box center [209, 324] width 133 height 31
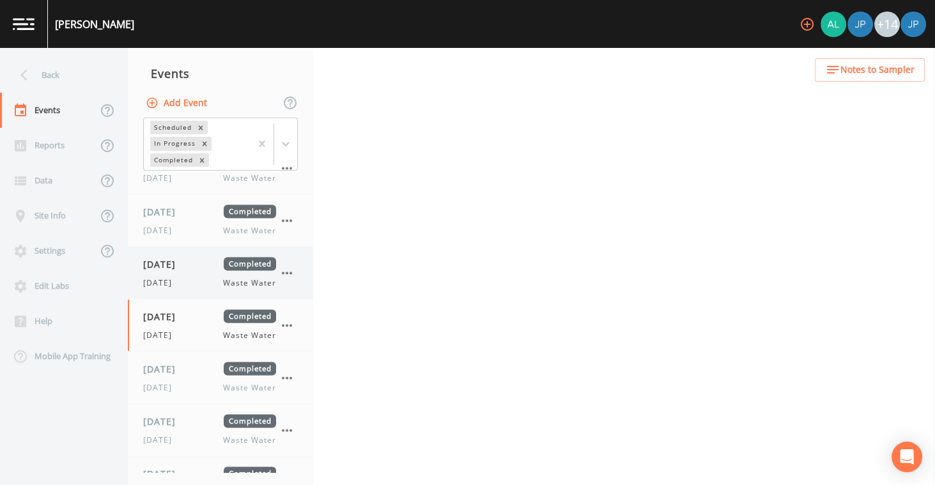
click at [202, 277] on div "[DATE] Waste Water" at bounding box center [209, 283] width 133 height 12
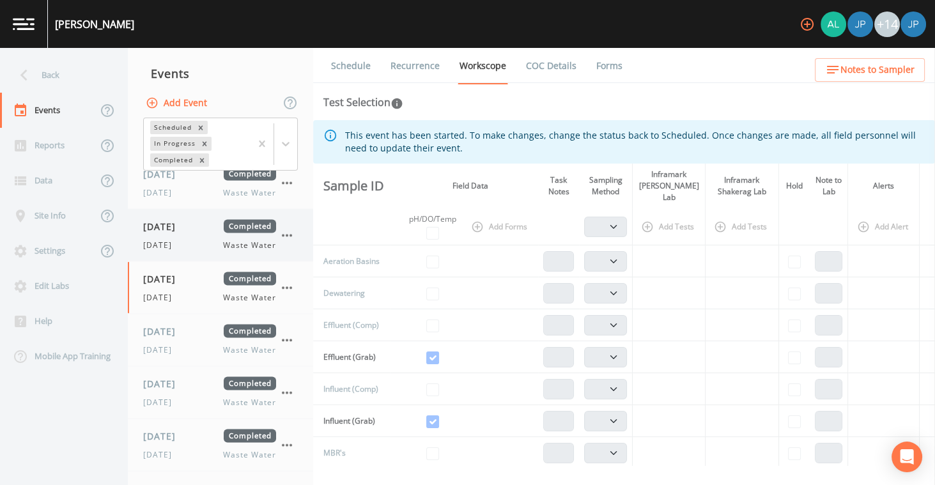
click at [204, 239] on div "[DATE] Waste Water" at bounding box center [209, 245] width 133 height 12
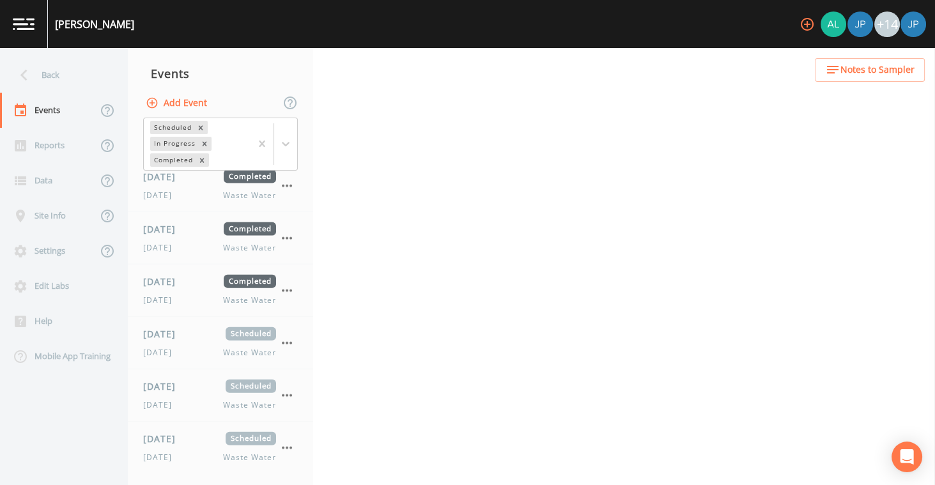
select select "b6a3c313-748b-4795-a028-792ad310bd60"
select select "092b3f94-5697-4c94-9891-da161916fdbb"
select select "b6a3c313-748b-4795-a028-792ad310bd60"
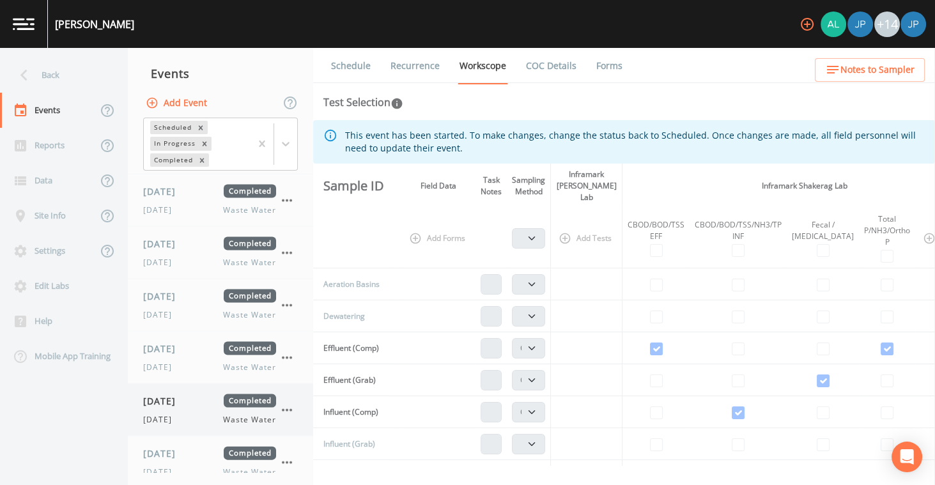
scroll to position [3825, 0]
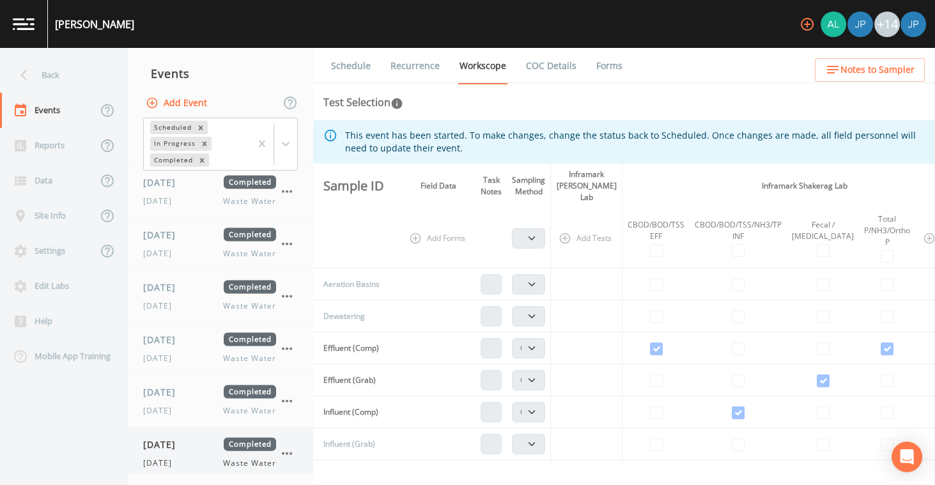
click at [207, 438] on div "[DATE] Completed" at bounding box center [209, 444] width 133 height 13
select select "b6a3c313-748b-4795-a028-792ad310bd60"
select select "092b3f94-5697-4c94-9891-da161916fdbb"
select select "b6a3c313-748b-4795-a028-792ad310bd60"
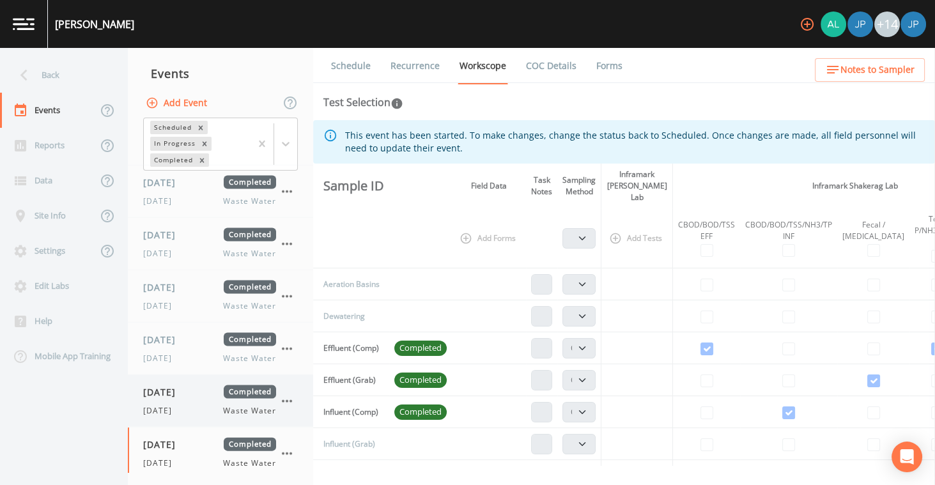
click at [208, 405] on div "[DATE] Waste Water" at bounding box center [209, 411] width 133 height 12
select select "b6a3c313-748b-4795-a028-792ad310bd60"
select select "092b3f94-5697-4c94-9891-da161916fdbb"
select select "b6a3c313-748b-4795-a028-792ad310bd60"
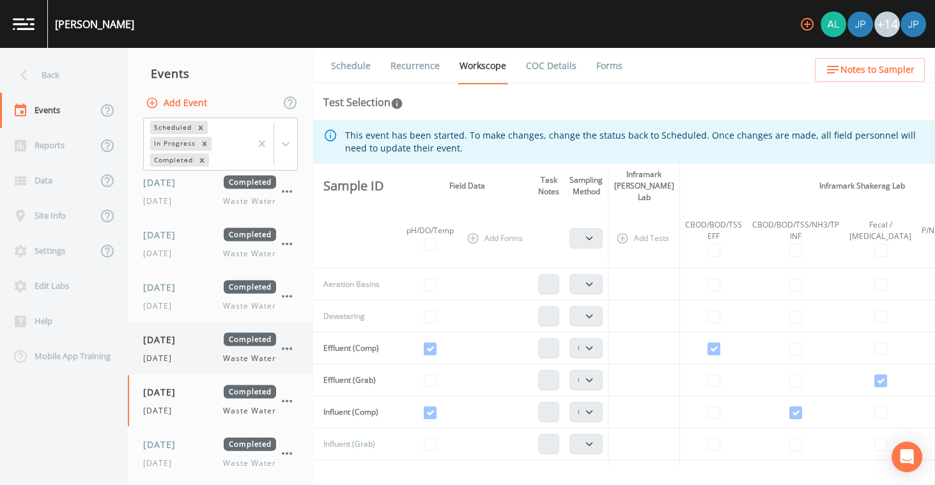
click at [201, 353] on div "[DATE] Waste Water" at bounding box center [209, 359] width 133 height 12
select select "b6a3c313-748b-4795-a028-792ad310bd60"
select select "092b3f94-5697-4c94-9891-da161916fdbb"
select select "b6a3c313-748b-4795-a028-792ad310bd60"
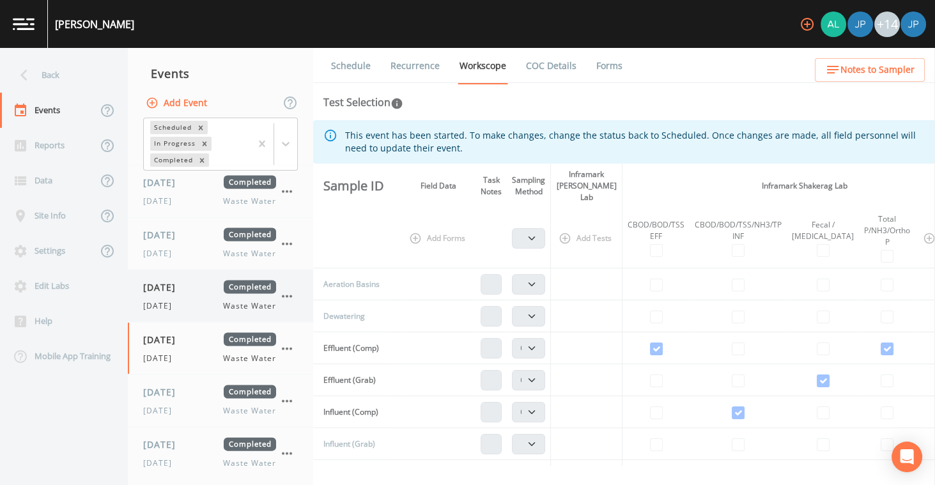
click at [198, 300] on div "[DATE] Waste Water" at bounding box center [209, 306] width 133 height 12
select select "b6a3c313-748b-4795-a028-792ad310bd60"
select select "092b3f94-5697-4c94-9891-da161916fdbb"
select select "b6a3c313-748b-4795-a028-792ad310bd60"
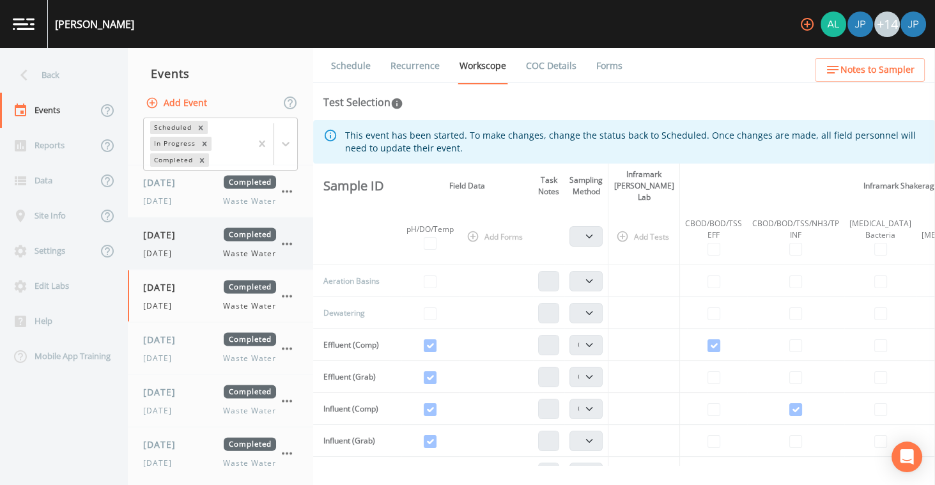
click at [198, 248] on div "[DATE] Waste Water" at bounding box center [209, 254] width 133 height 12
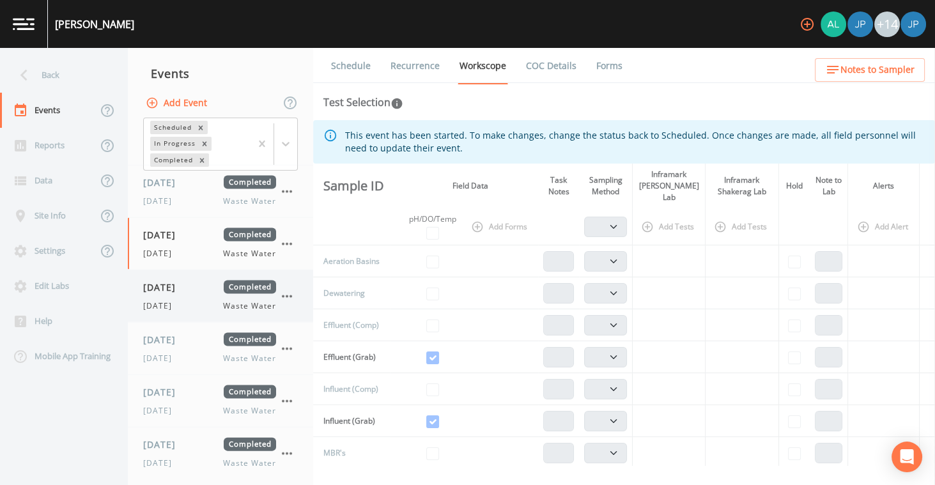
click at [200, 281] on div "[DATE] Completed [DATE] Waste Water" at bounding box center [209, 296] width 133 height 31
select select "b6a3c313-748b-4795-a028-792ad310bd60"
select select "092b3f94-5697-4c94-9891-da161916fdbb"
select select "b6a3c313-748b-4795-a028-792ad310bd60"
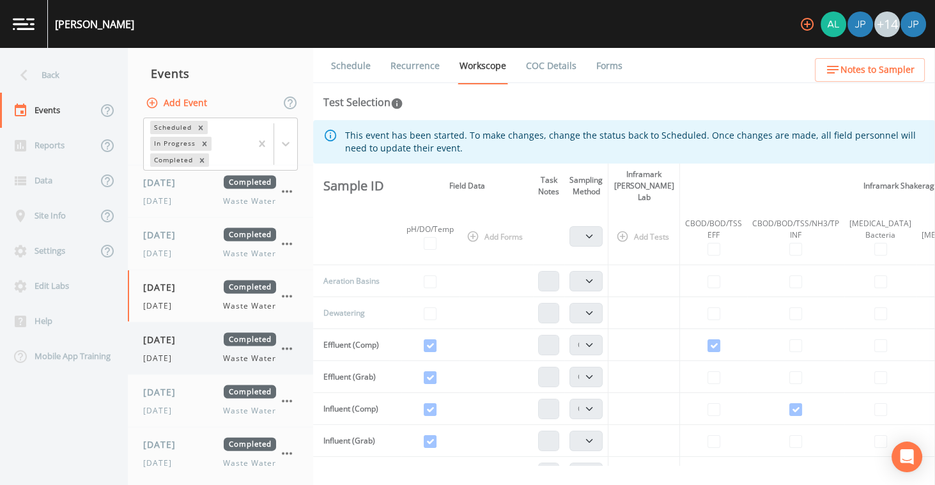
click at [185, 333] on span "[DATE]" at bounding box center [164, 339] width 42 height 13
select select "b6a3c313-748b-4795-a028-792ad310bd60"
select select "092b3f94-5697-4c94-9891-da161916fdbb"
select select "b6a3c313-748b-4795-a028-792ad310bd60"
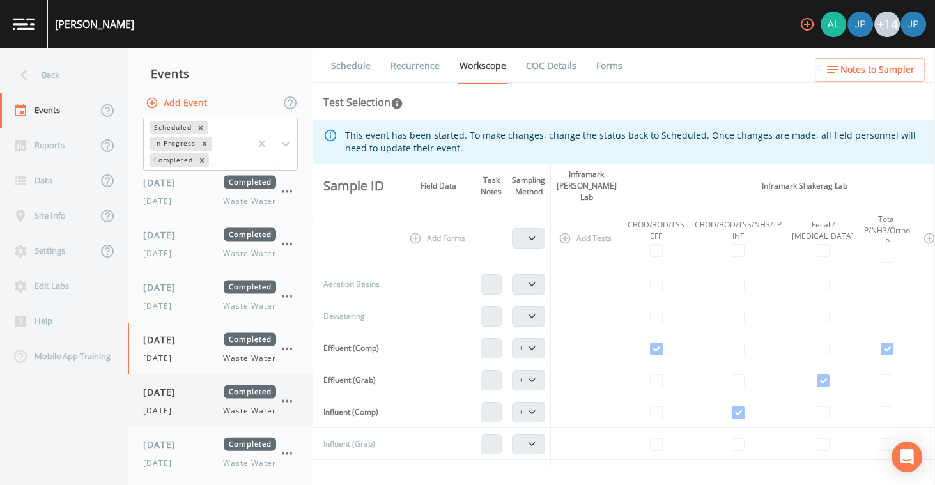
click at [210, 386] on div "[DATE] Completed" at bounding box center [209, 392] width 133 height 13
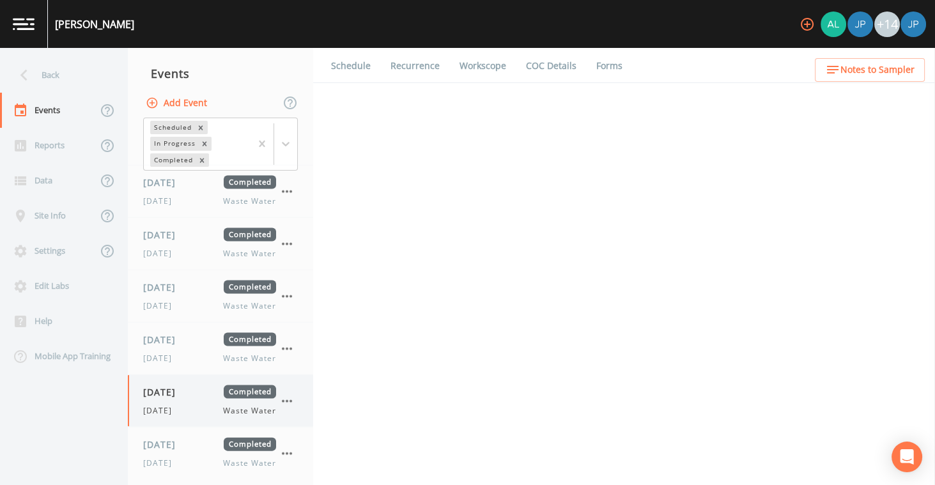
select select "b6a3c313-748b-4795-a028-792ad310bd60"
select select "092b3f94-5697-4c94-9891-da161916fdbb"
select select "b6a3c313-748b-4795-a028-792ad310bd60"
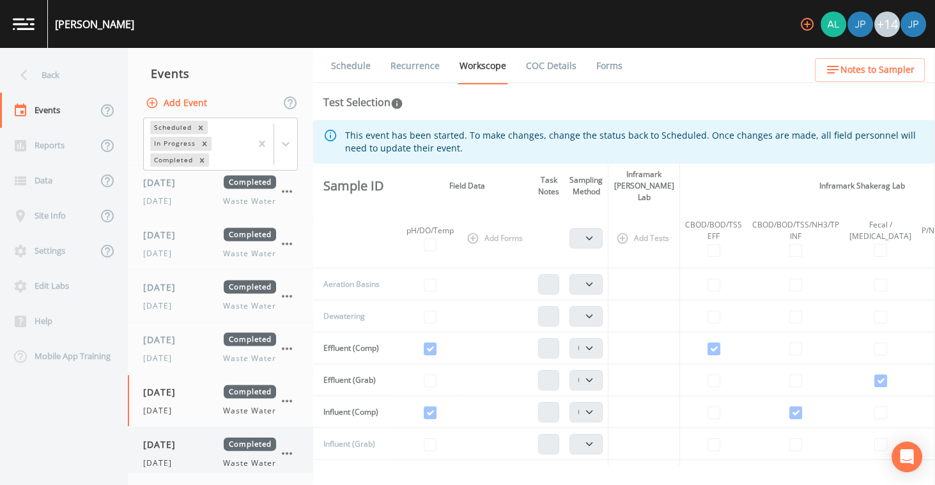
click at [204, 428] on div "[DATE] Completed [DATE] Waste Water" at bounding box center [220, 454] width 185 height 52
select select "b6a3c313-748b-4795-a028-792ad310bd60"
select select "092b3f94-5697-4c94-9891-da161916fdbb"
select select "b6a3c313-748b-4795-a028-792ad310bd60"
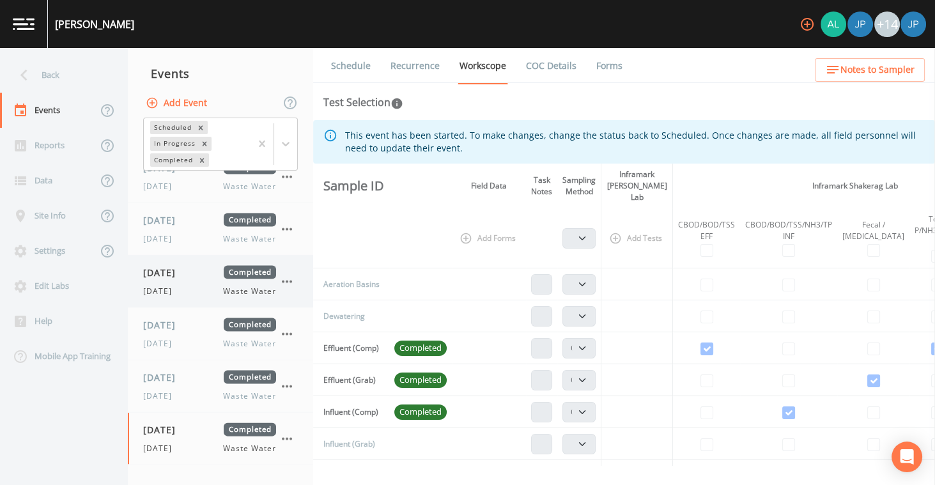
scroll to position [3849, 0]
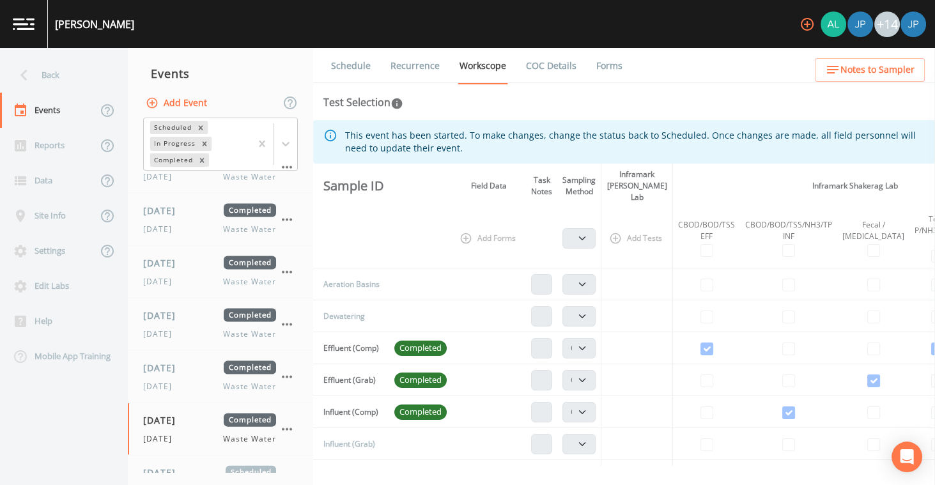
click at [408, 65] on link "Recurrence" at bounding box center [415, 66] width 53 height 36
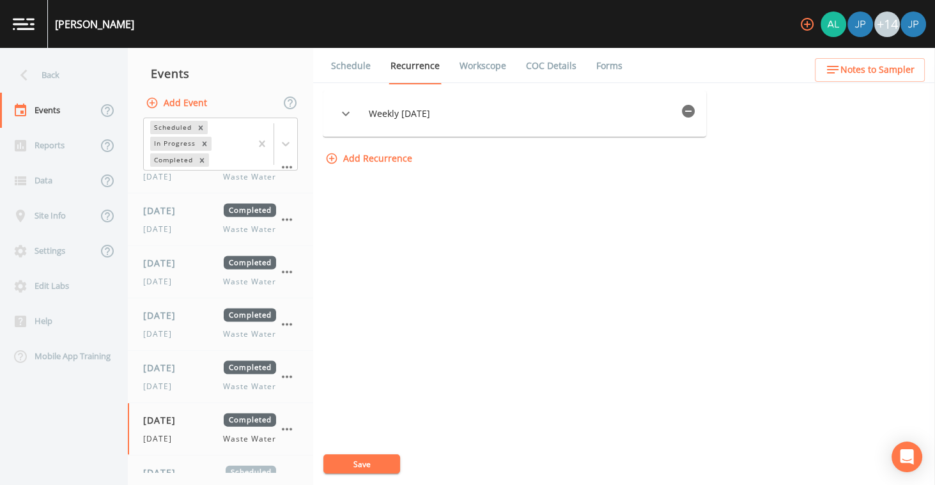
click at [346, 113] on icon "button" at bounding box center [345, 113] width 15 height 15
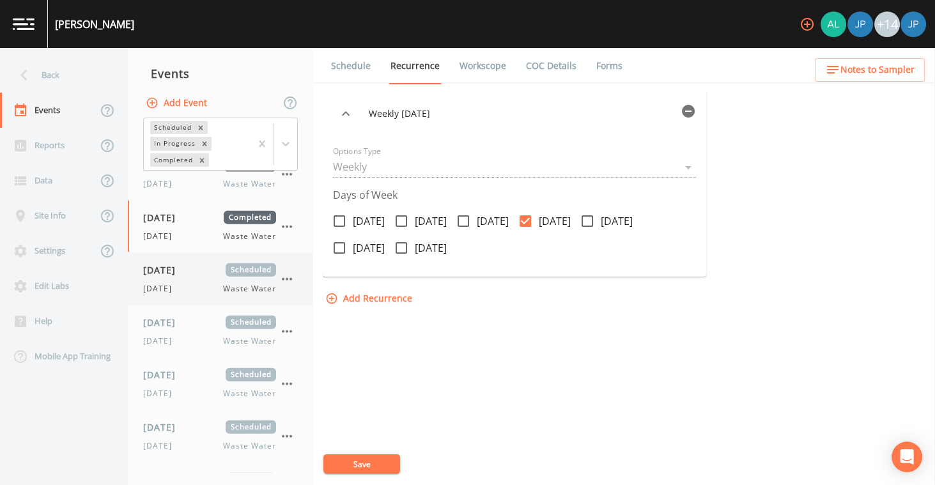
scroll to position [4057, 0]
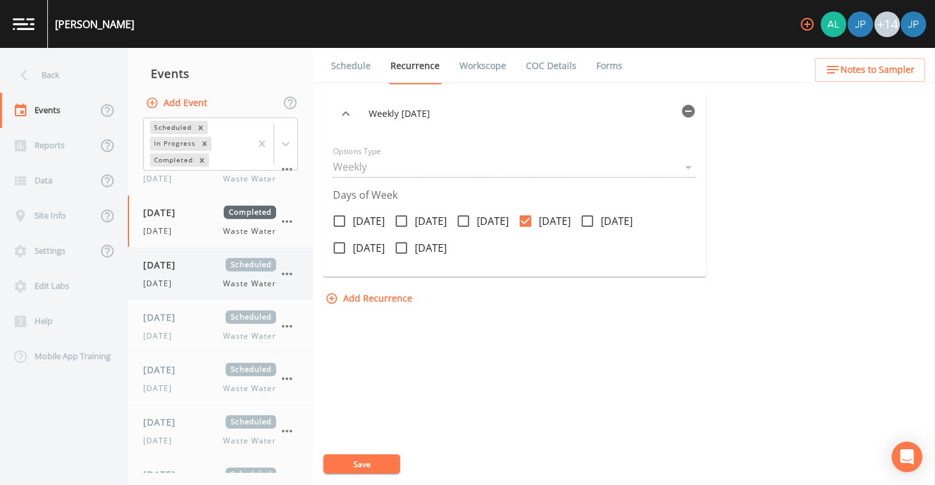
click at [209, 278] on div "[DATE] Waste Water" at bounding box center [209, 284] width 133 height 12
select select "092b3f94-5697-4c94-9891-da161916fdbb"
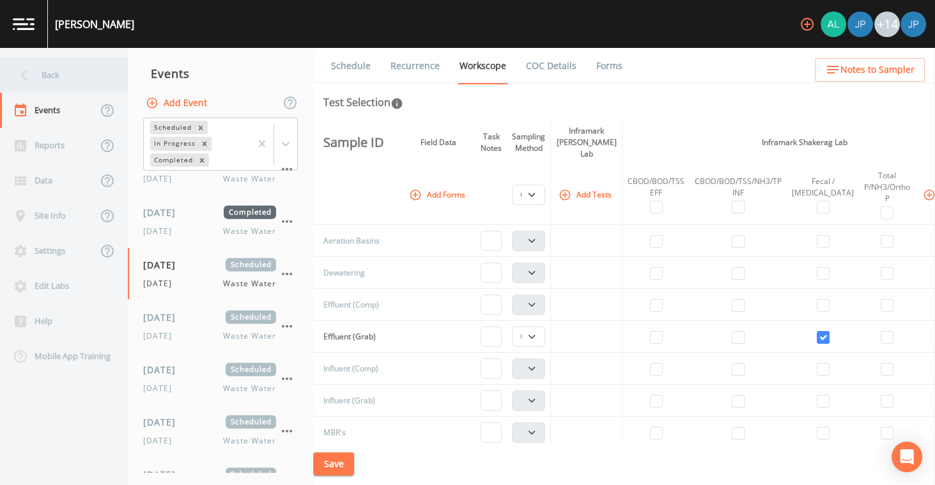
click at [102, 79] on div "Back" at bounding box center [57, 75] width 115 height 35
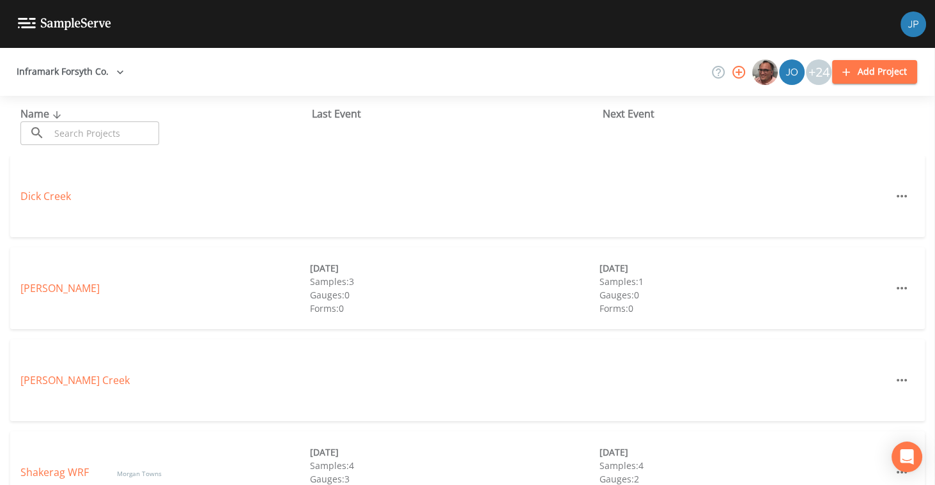
click at [201, 332] on div "[PERSON_NAME] [DATE] Samples: 3 Gauges: 0 Forms: 0 [DATE] Samples: 1 Gauges: 0 …" at bounding box center [467, 293] width 935 height 92
click at [203, 332] on div "[PERSON_NAME] [DATE] Samples: 3 Gauges: 0 Forms: 0 [DATE] Samples: 1 Gauges: 0 …" at bounding box center [467, 293] width 935 height 92
click at [299, 341] on div "[PERSON_NAME] Creek" at bounding box center [467, 380] width 915 height 82
